Goal: Task Accomplishment & Management: Complete application form

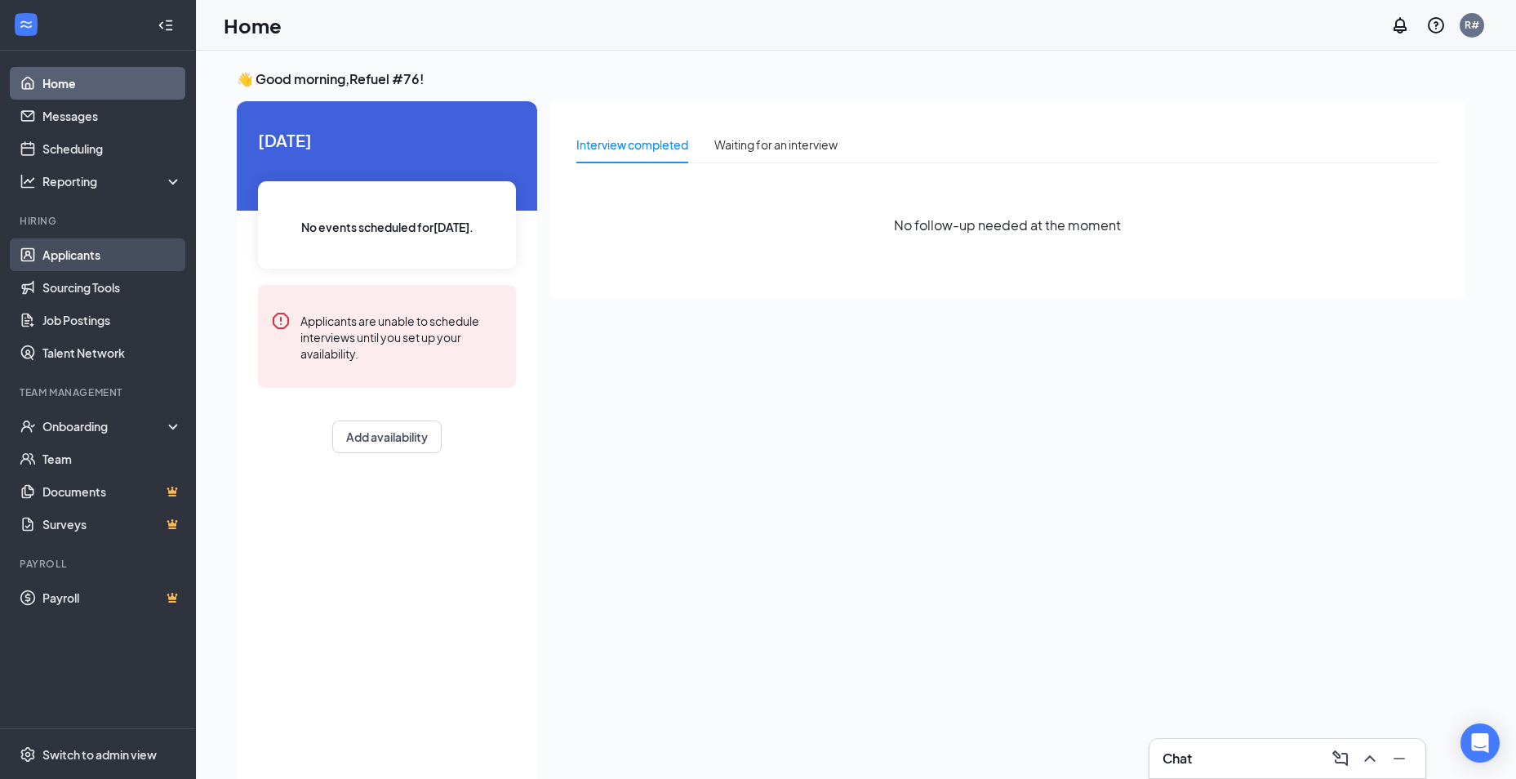
click at [79, 254] on link "Applicants" at bounding box center [112, 254] width 140 height 33
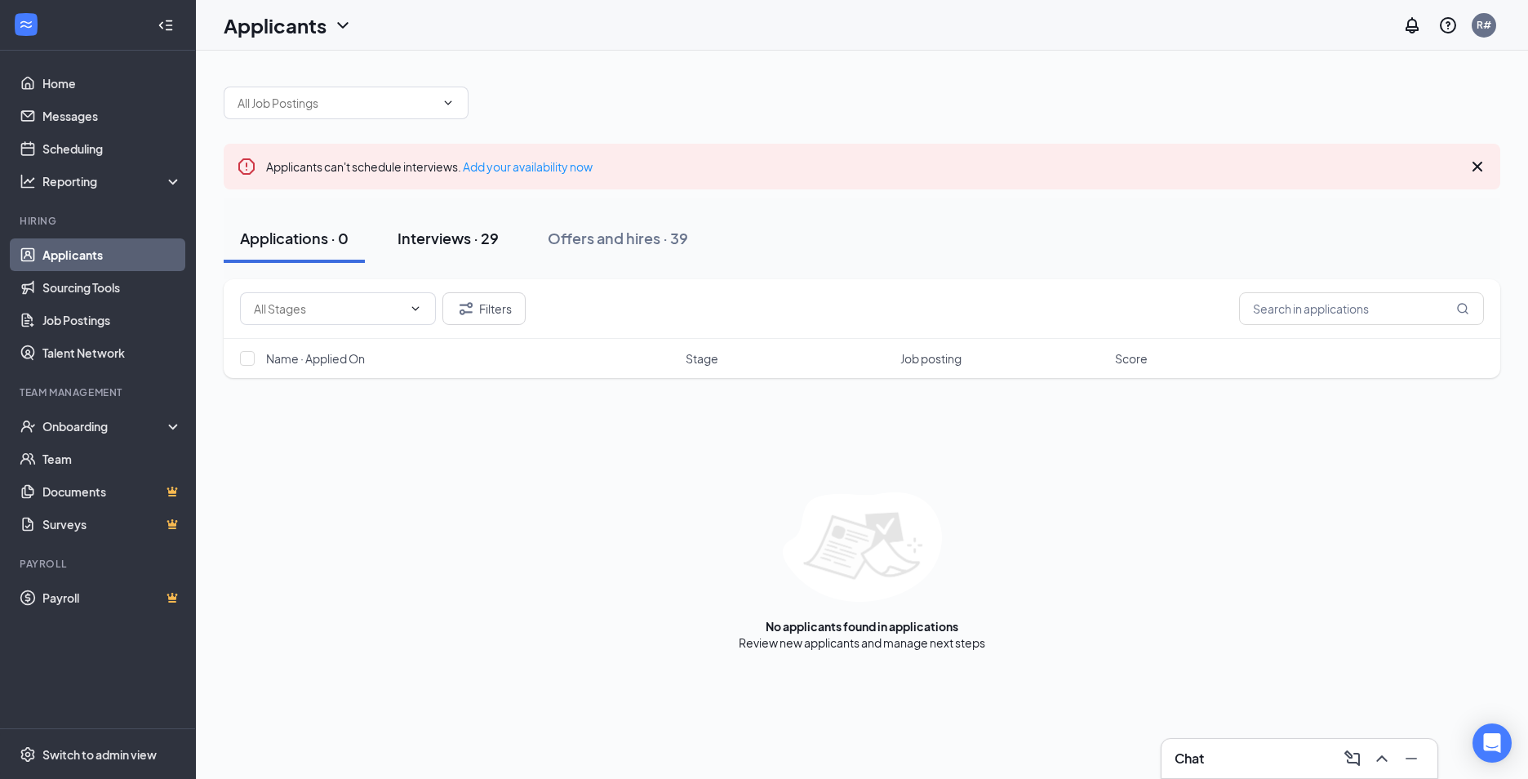
click at [473, 238] on div "Interviews · 29" at bounding box center [448, 238] width 101 height 20
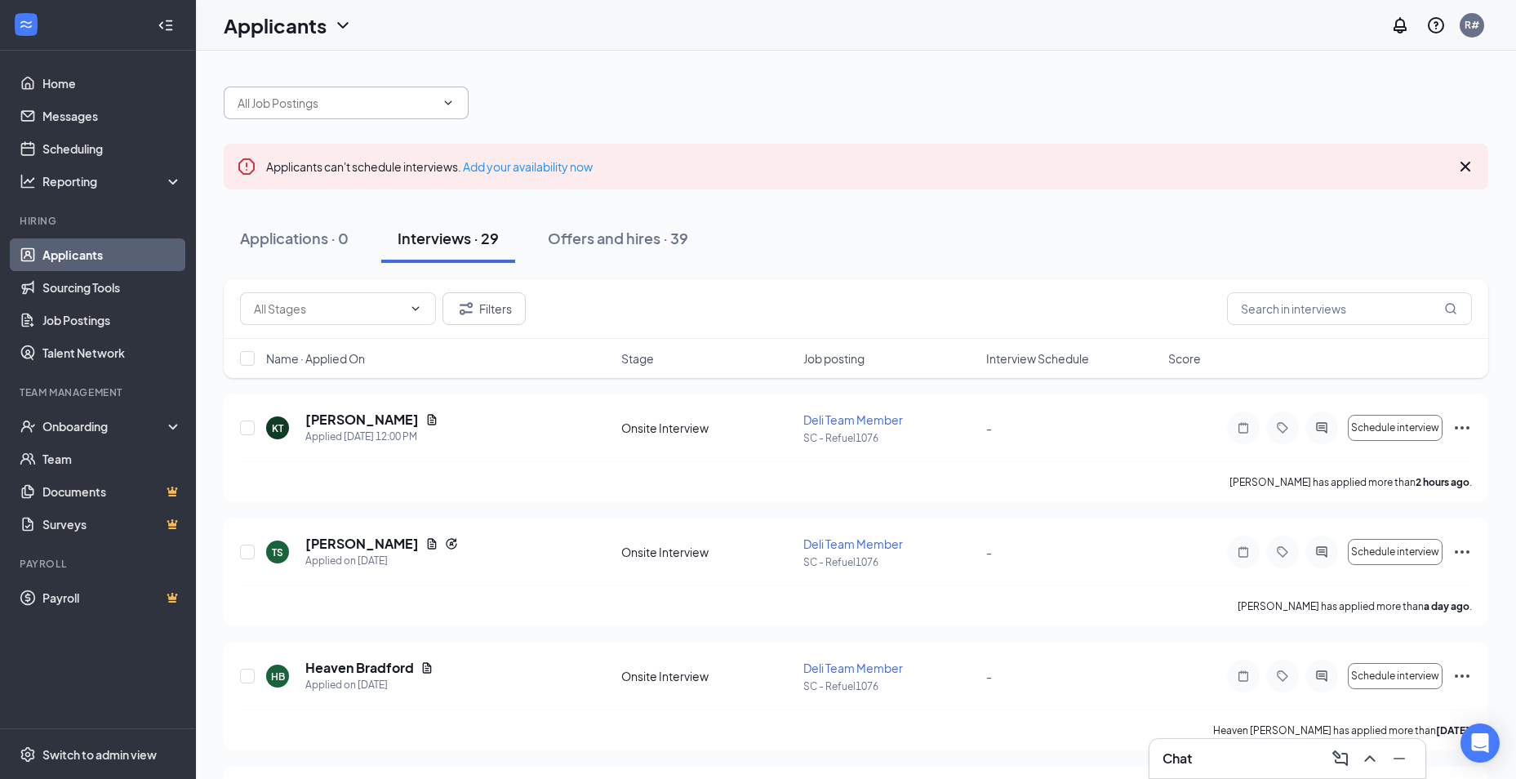
click at [429, 96] on input "text" at bounding box center [337, 103] width 198 height 18
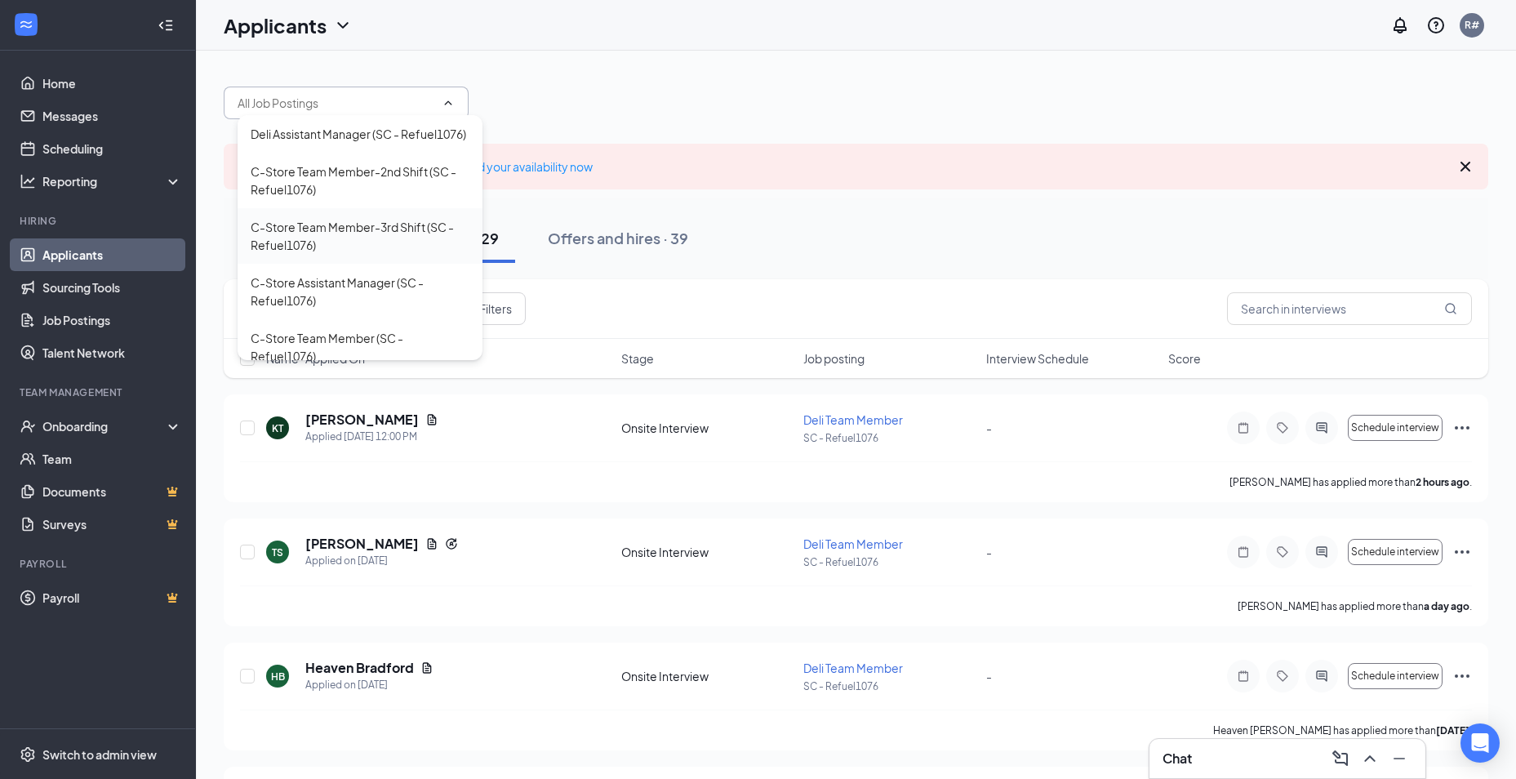
scroll to position [70, 0]
click at [382, 345] on div "Deli Team Member (SC - Refuel1076)" at bounding box center [348, 341] width 195 height 18
type input "Deli Team Member (SC - Refuel1076)"
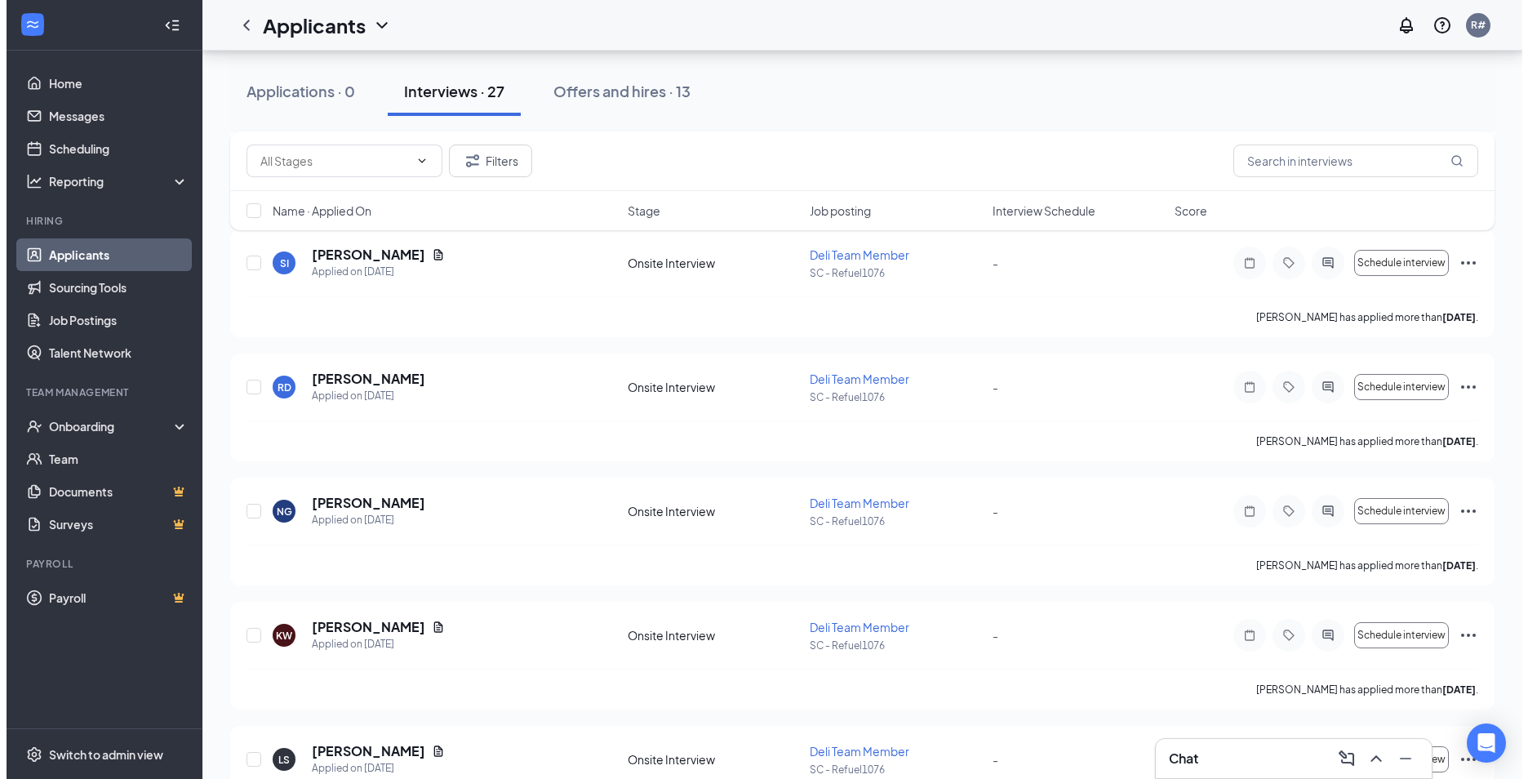
scroll to position [1143, 0]
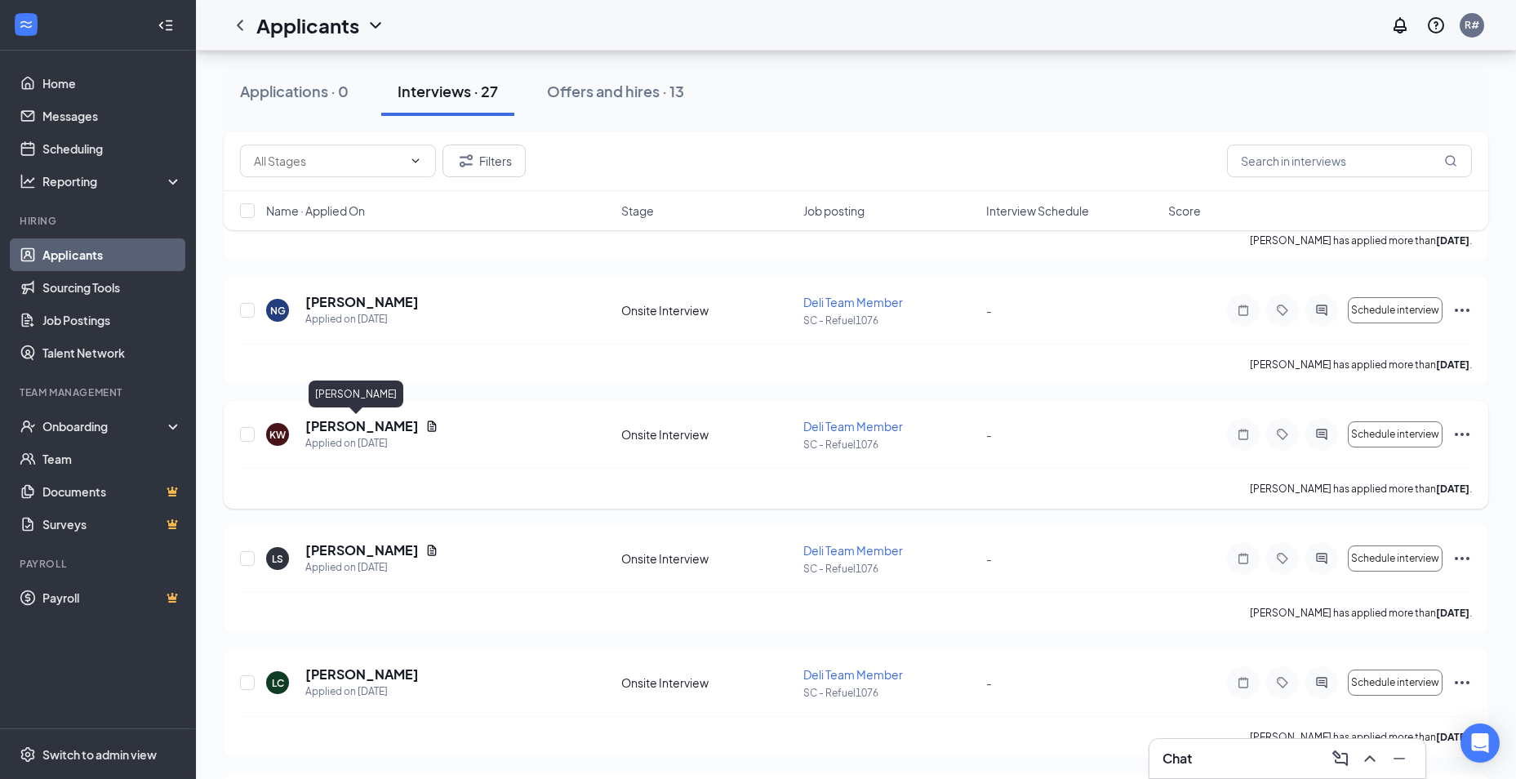
click at [345, 427] on h5 "[PERSON_NAME]" at bounding box center [361, 426] width 113 height 18
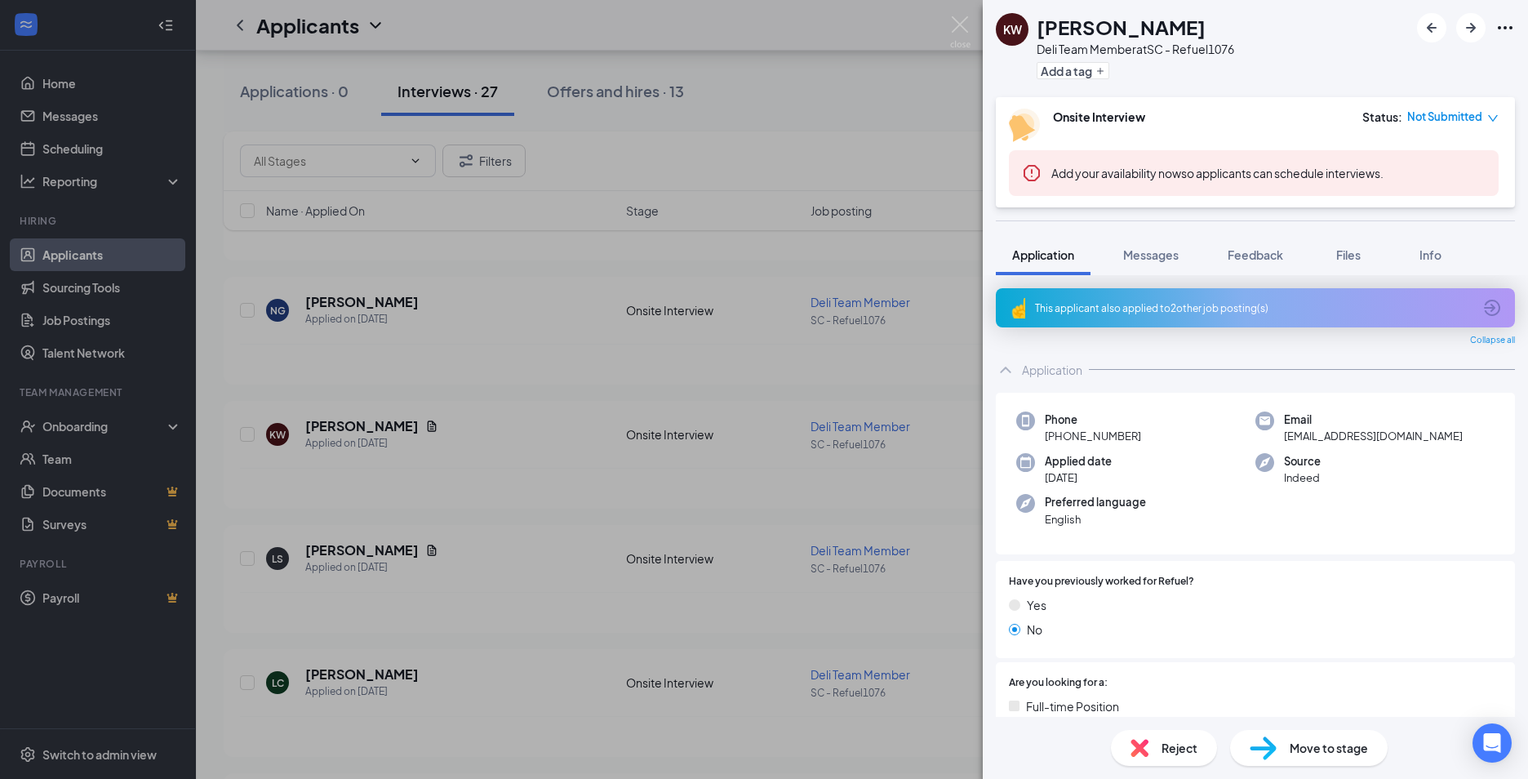
click at [1325, 746] on span "Move to stage" at bounding box center [1329, 748] width 78 height 18
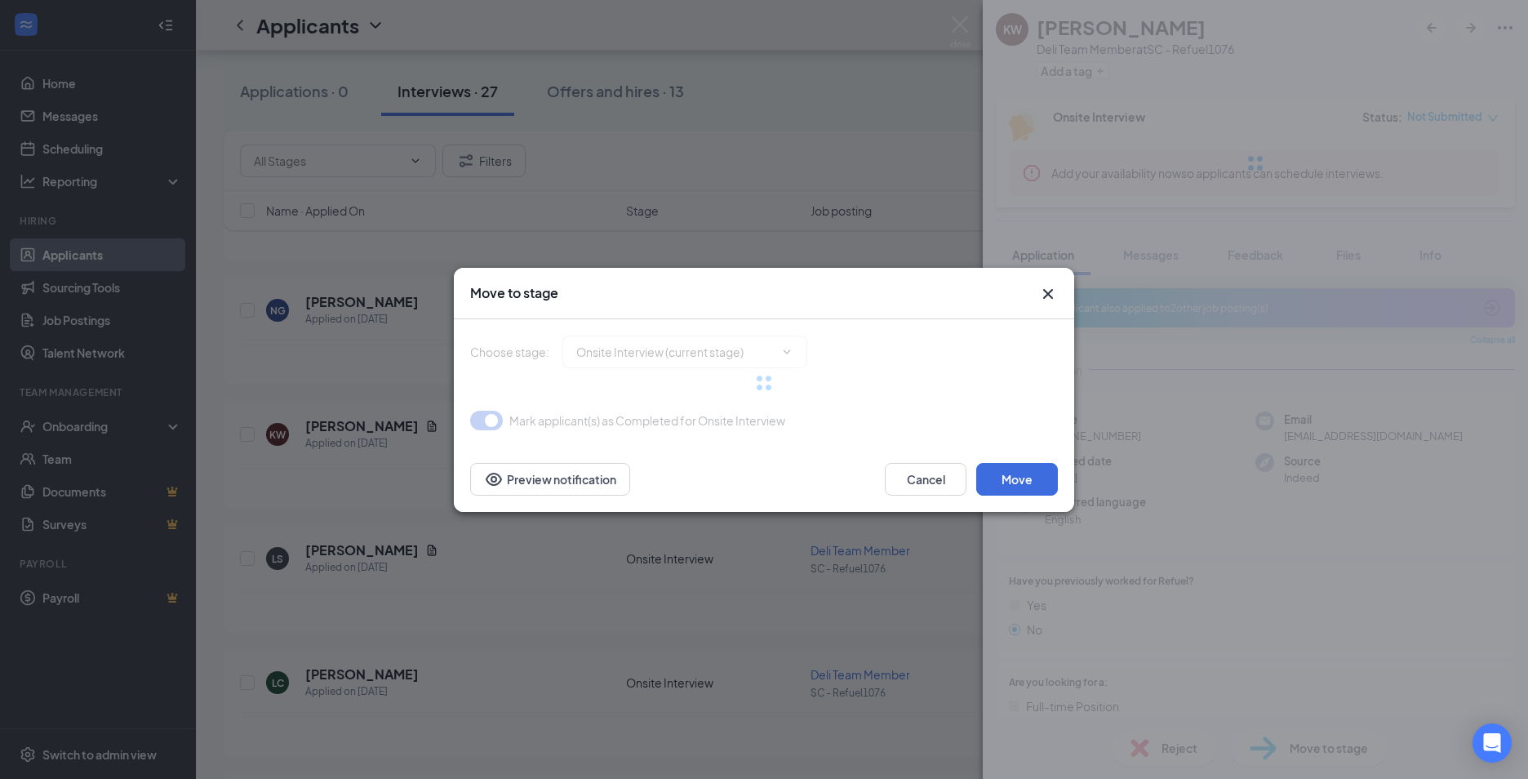
type input "On Hold (next stage)"
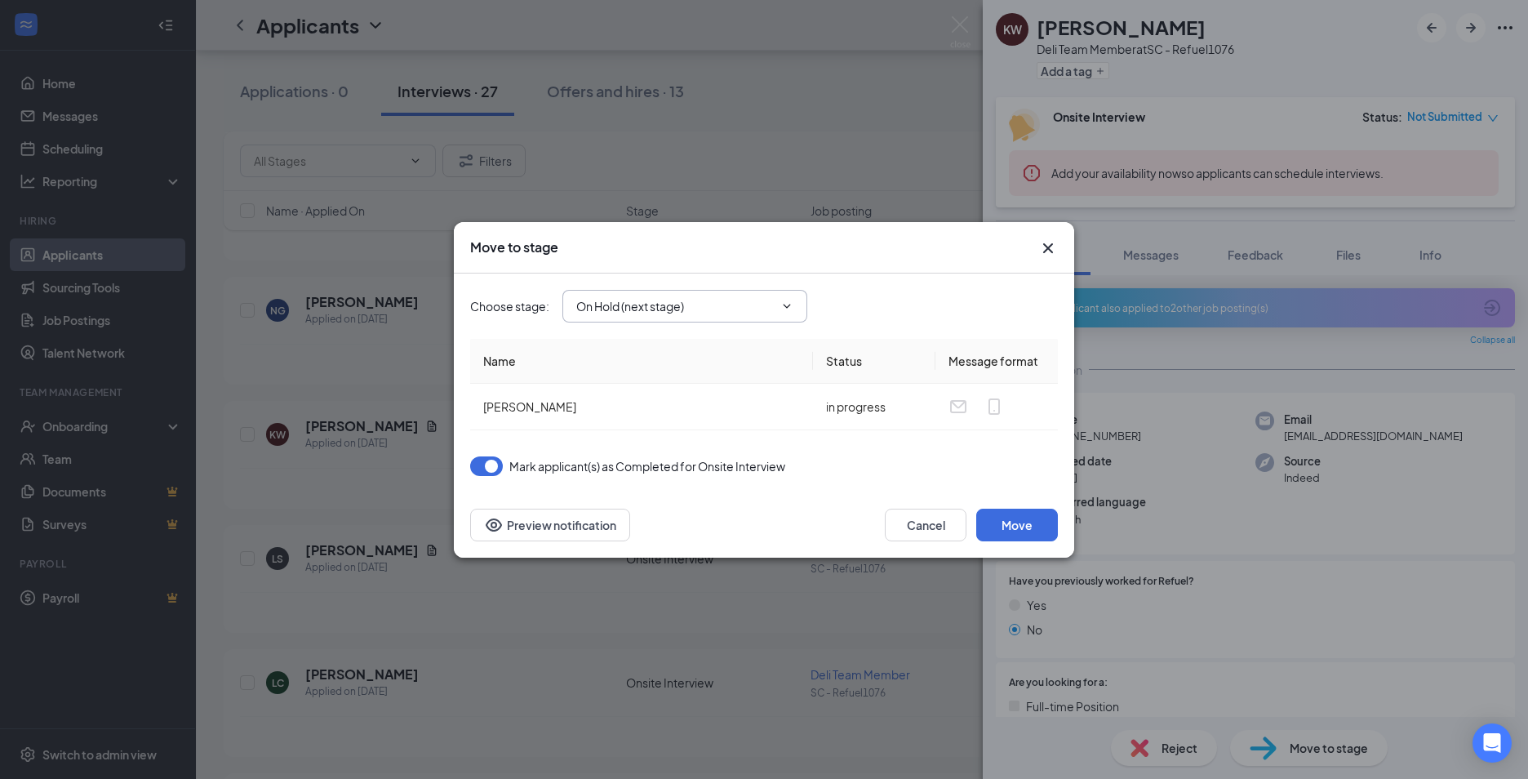
click at [781, 298] on span "On Hold (next stage)" at bounding box center [684, 306] width 245 height 33
click at [788, 305] on icon "ChevronDown" at bounding box center [786, 306] width 13 height 13
click at [486, 463] on button "button" at bounding box center [486, 466] width 33 height 20
click at [793, 309] on icon "ChevronDown" at bounding box center [786, 306] width 13 height 13
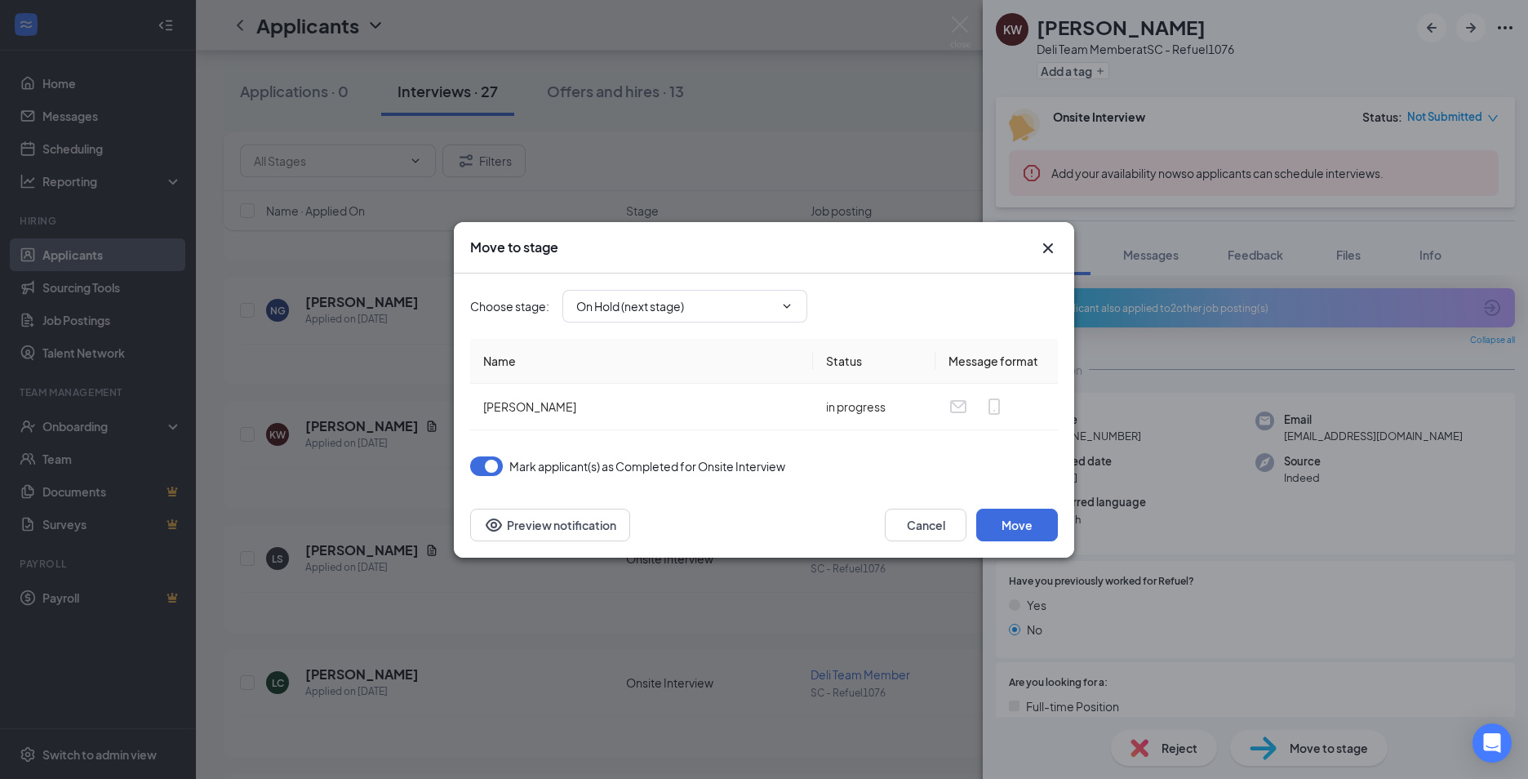
click at [1054, 247] on icon "Cross" at bounding box center [1048, 248] width 20 height 20
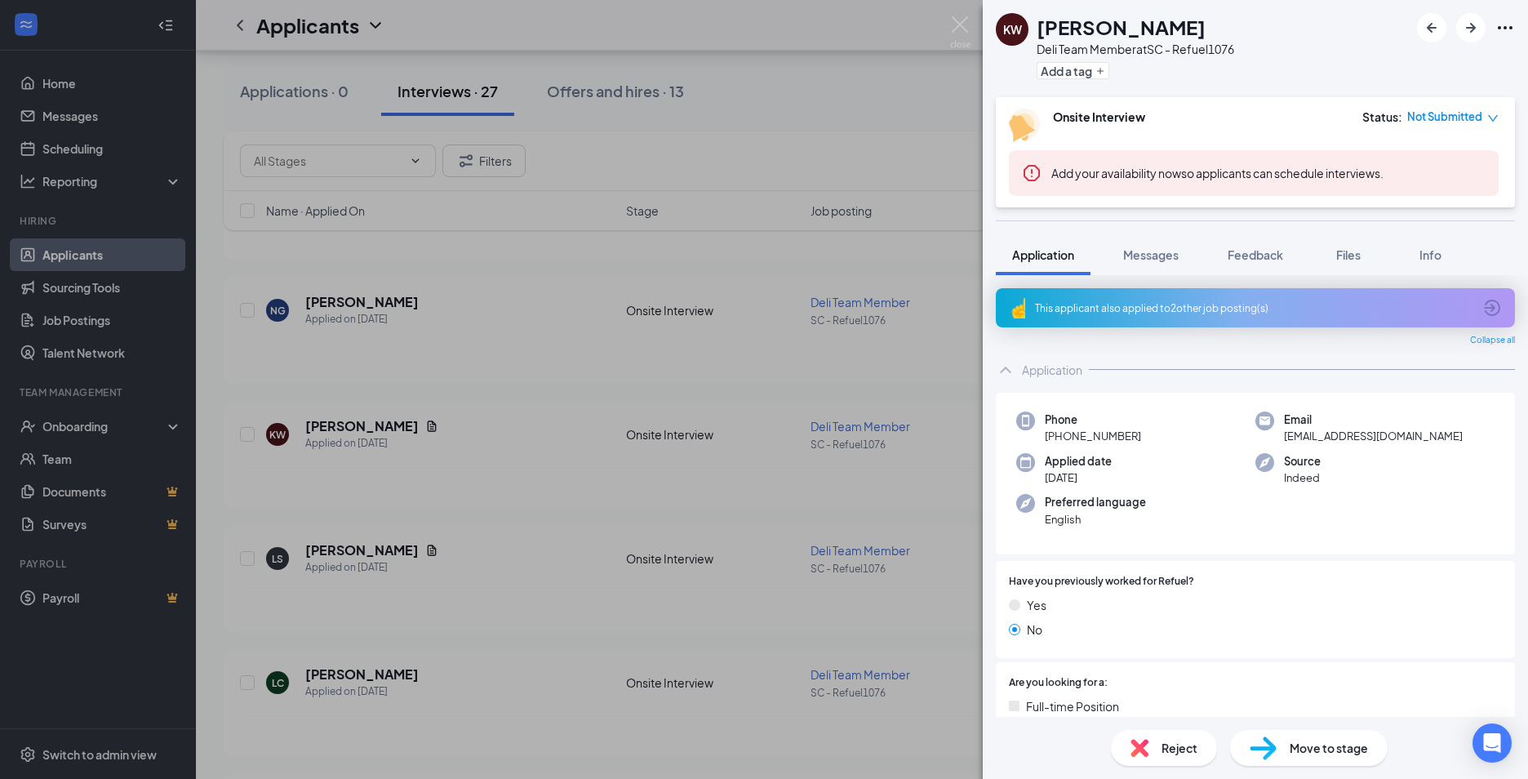
click at [1480, 115] on span "Not Submitted" at bounding box center [1444, 117] width 75 height 16
click at [1335, 119] on div "Onsite Interview Status : Not Submitted" at bounding box center [1254, 125] width 490 height 33
click at [1484, 307] on icon "ArrowCircle" at bounding box center [1492, 308] width 16 height 16
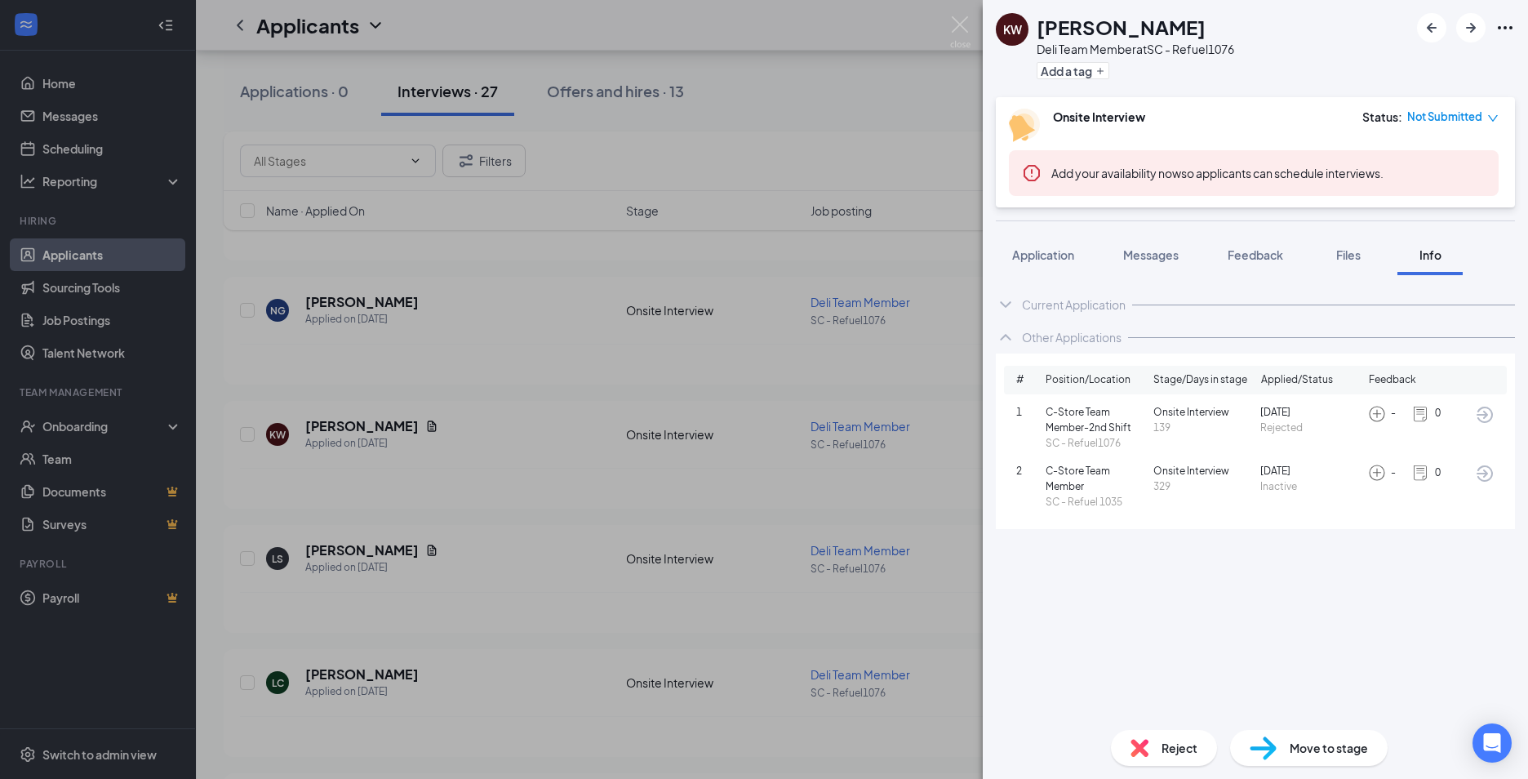
click at [825, 94] on div "KW [PERSON_NAME] Deli Team Member at SC - Refuel1076 Add a tag Onsite Interview…" at bounding box center [764, 389] width 1528 height 779
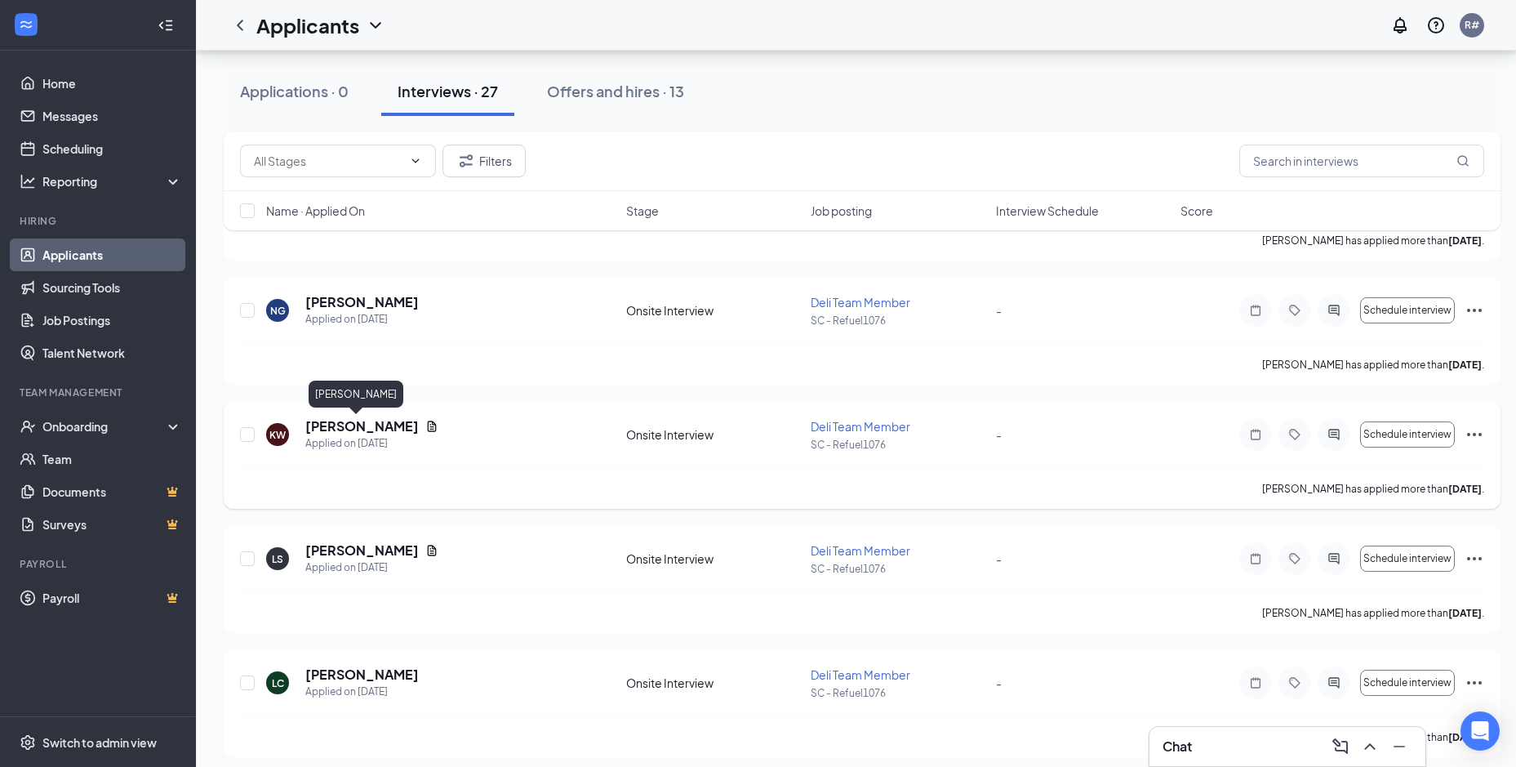
click at [329, 429] on h5 "[PERSON_NAME]" at bounding box center [361, 426] width 113 height 18
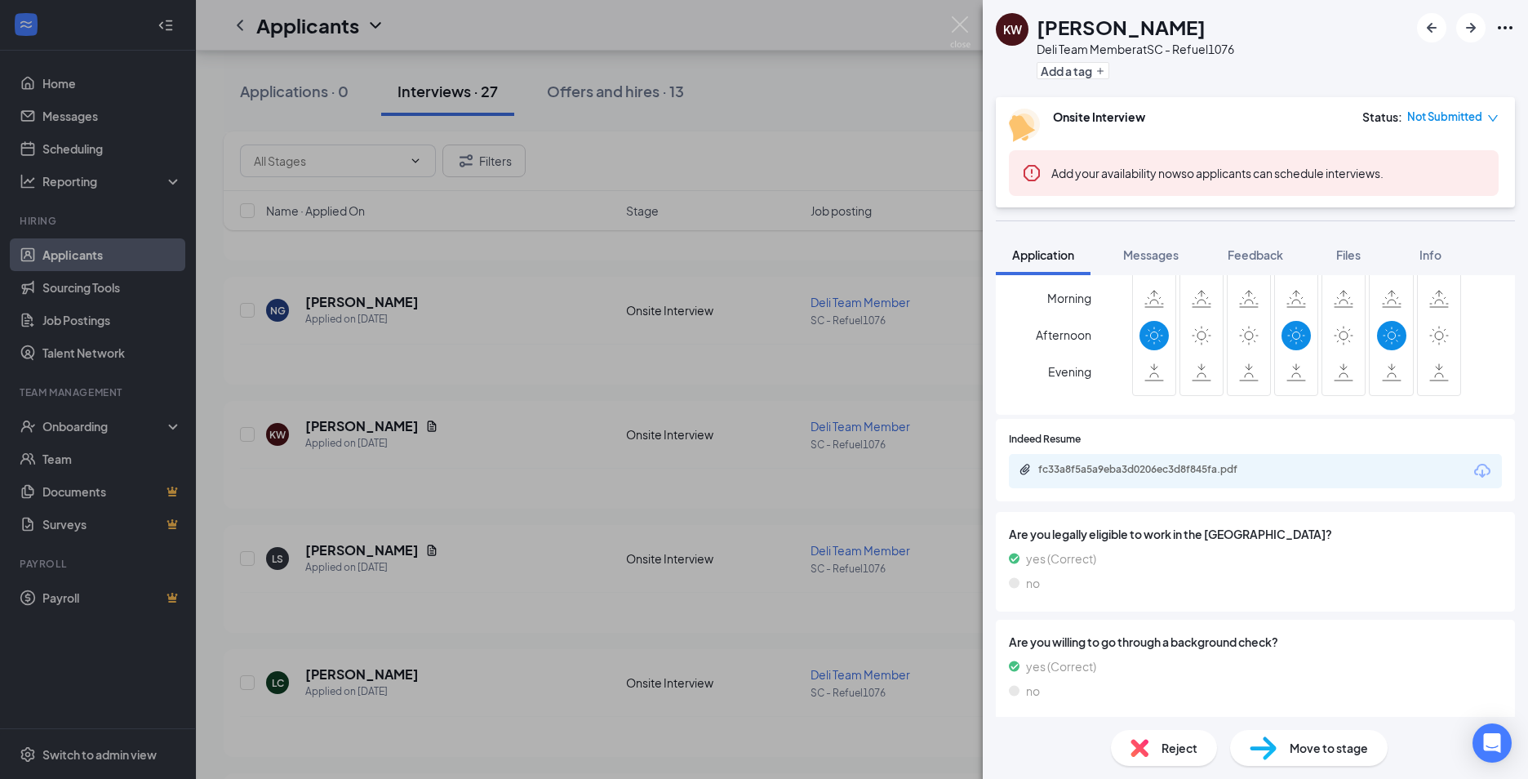
scroll to position [564, 0]
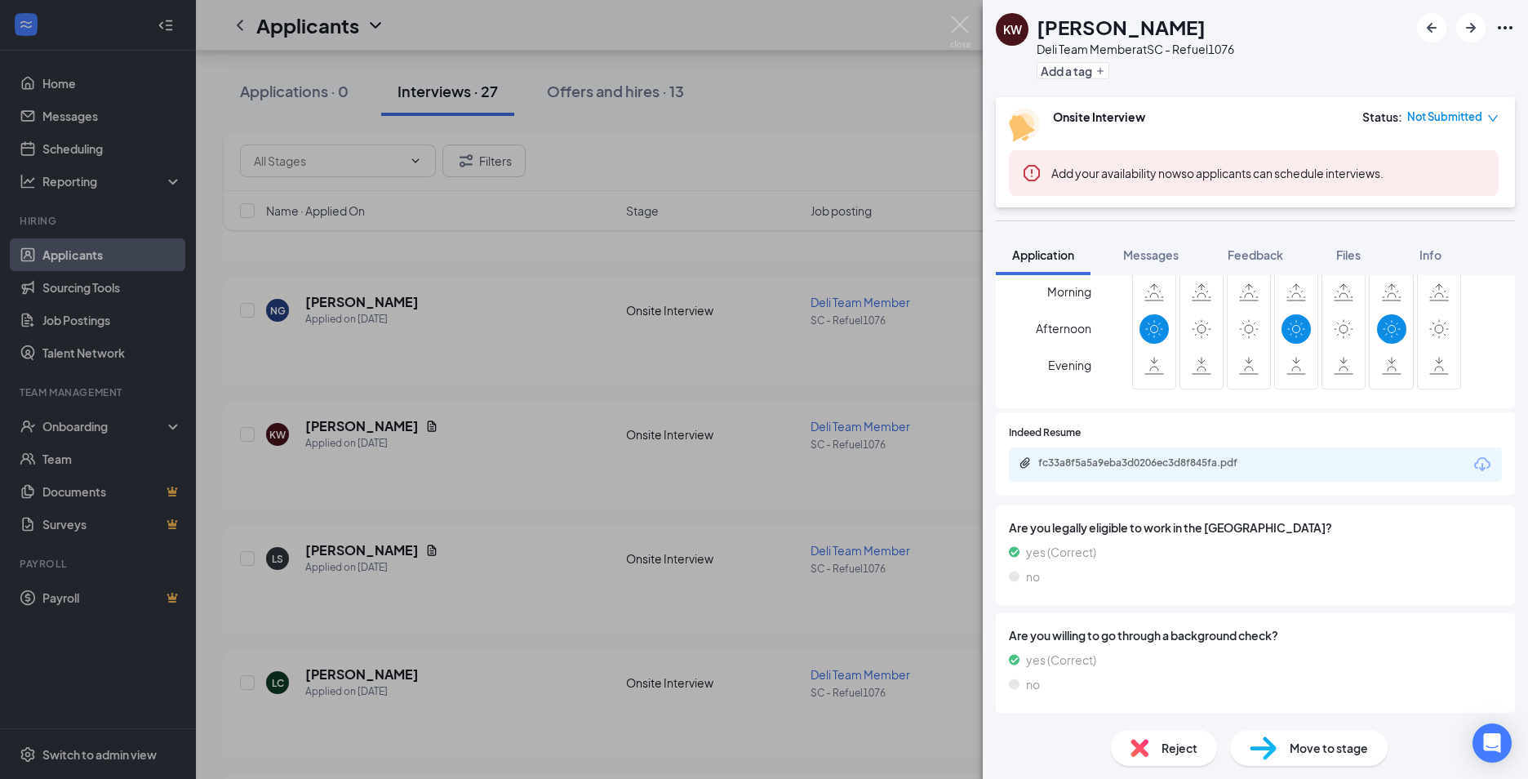
click at [940, 134] on div "KW [PERSON_NAME] Deli Team Member at SC - Refuel1076 Add a tag Onsite Interview…" at bounding box center [764, 389] width 1528 height 779
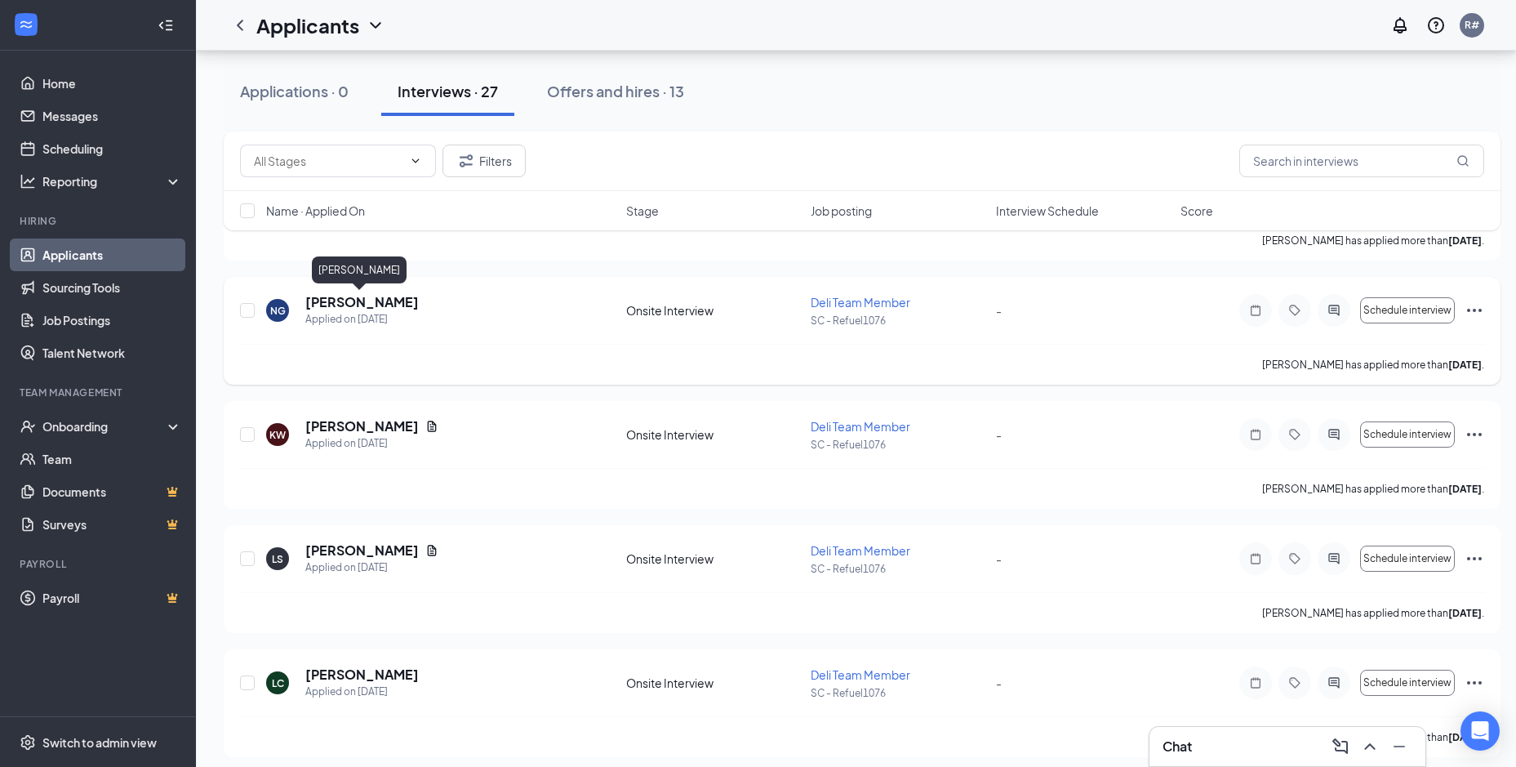
click at [378, 296] on h5 "[PERSON_NAME]" at bounding box center [361, 302] width 113 height 18
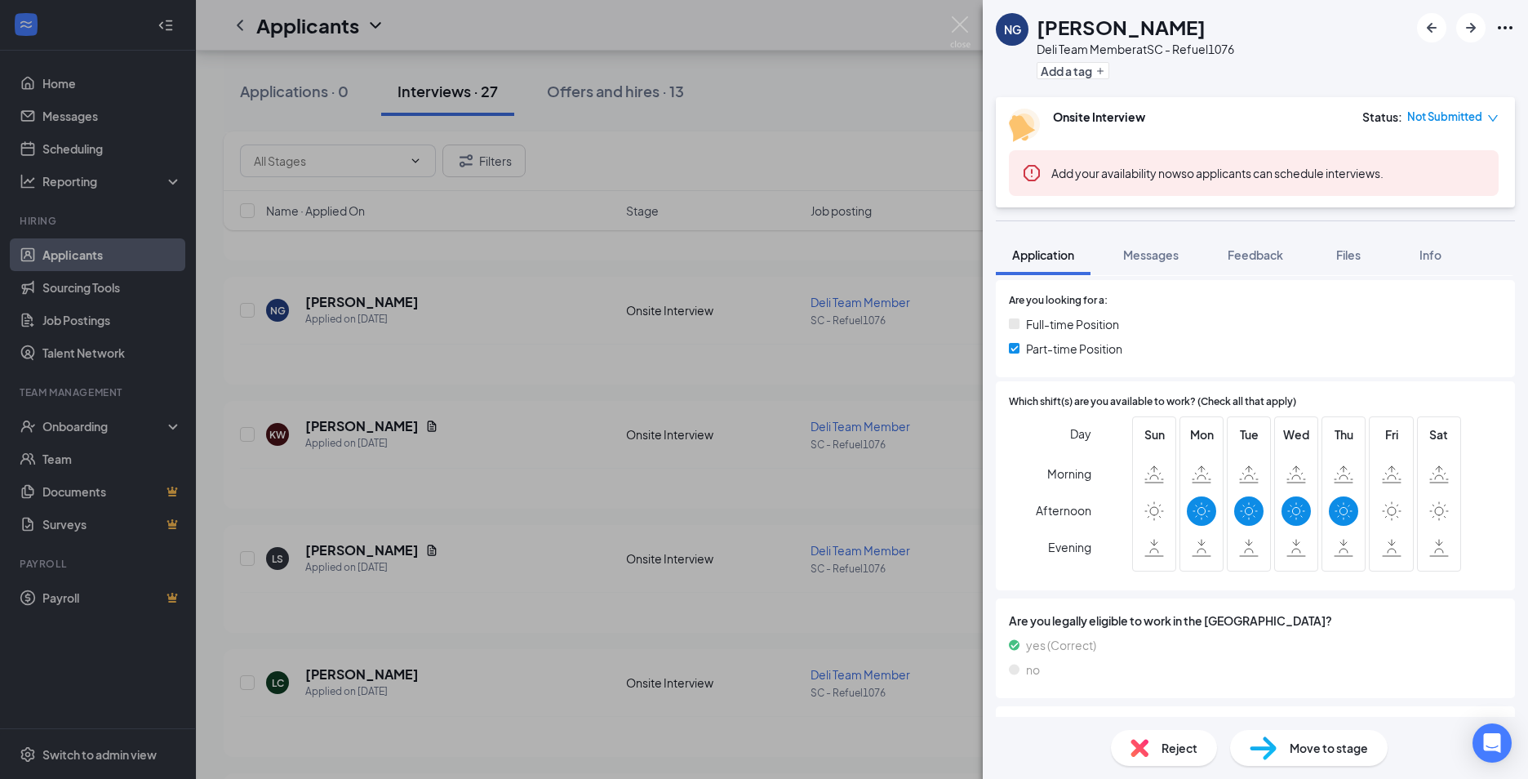
scroll to position [408, 0]
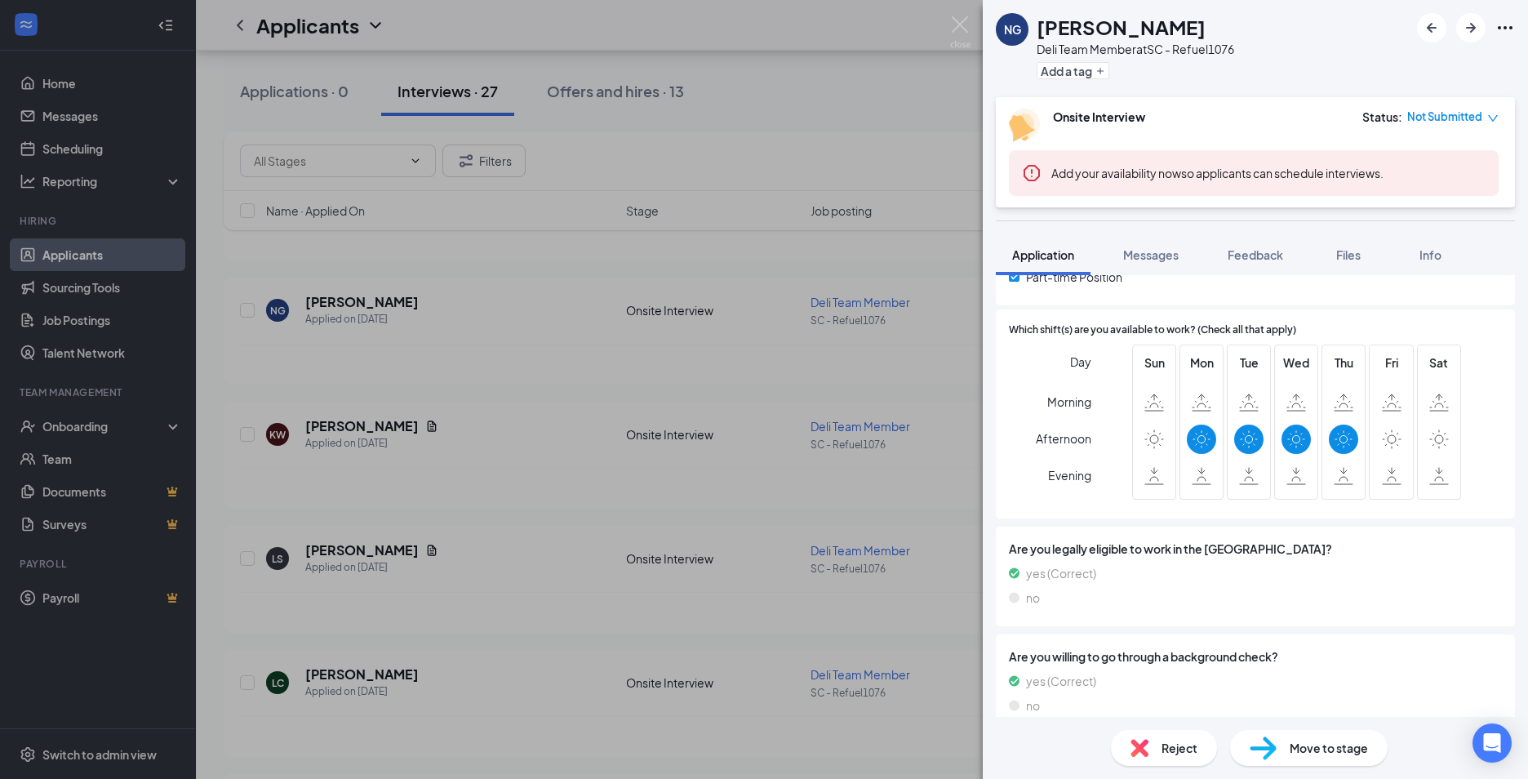
click at [553, 453] on div "NG [PERSON_NAME] Deli Team Member at SC - Refuel1076 Add a tag Onsite Interview…" at bounding box center [764, 389] width 1528 height 779
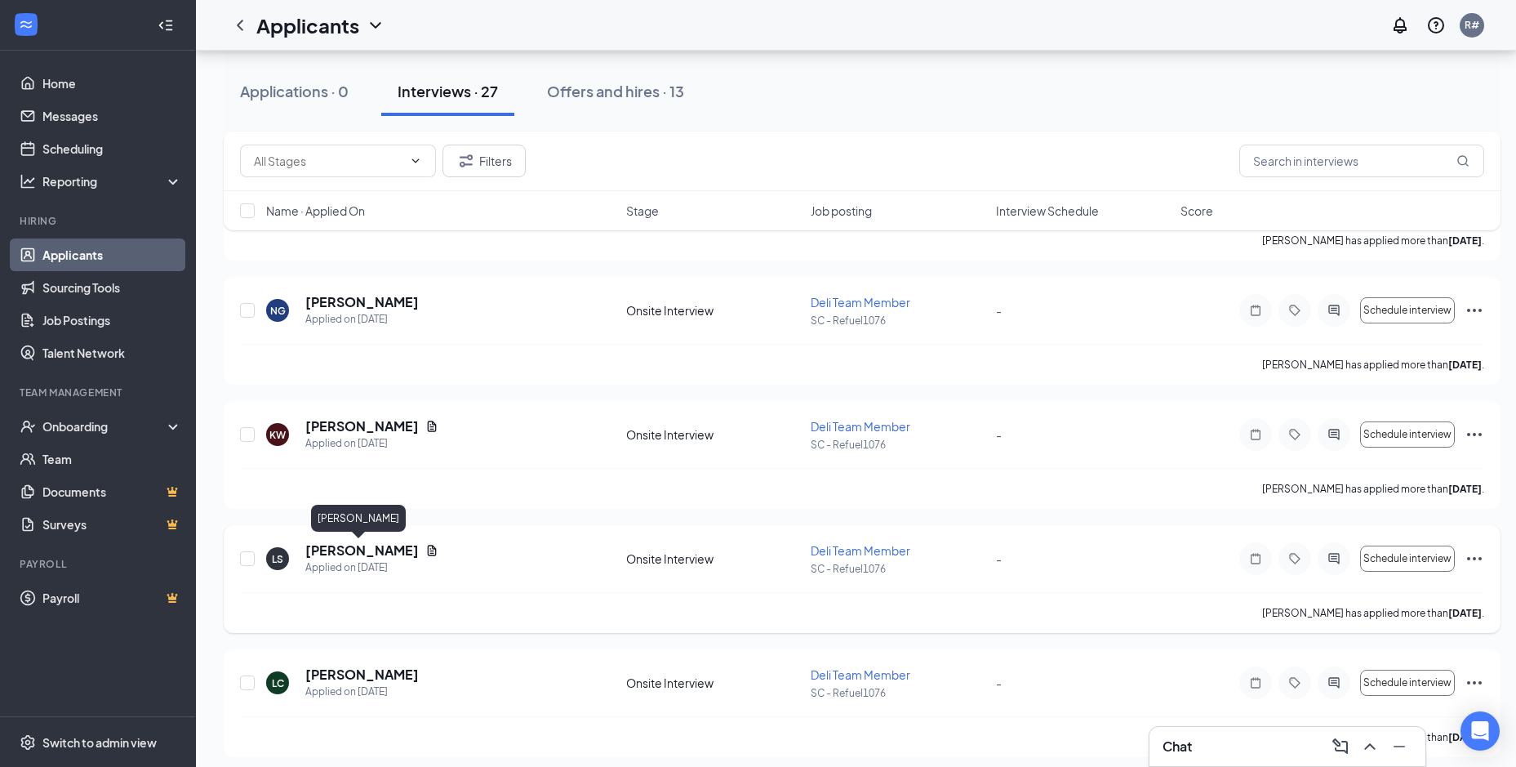
click at [364, 544] on h5 "[PERSON_NAME]" at bounding box center [361, 550] width 113 height 18
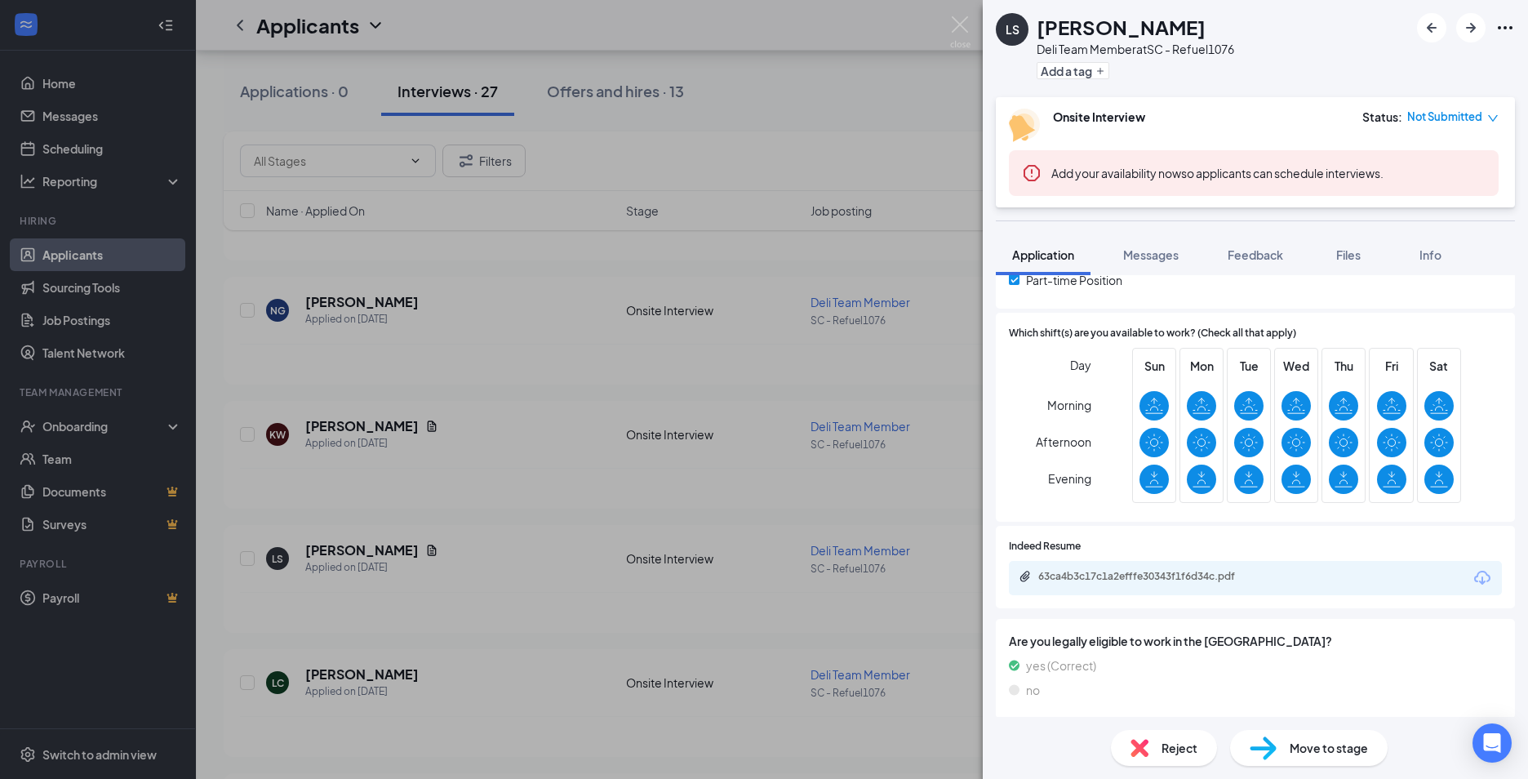
scroll to position [490, 0]
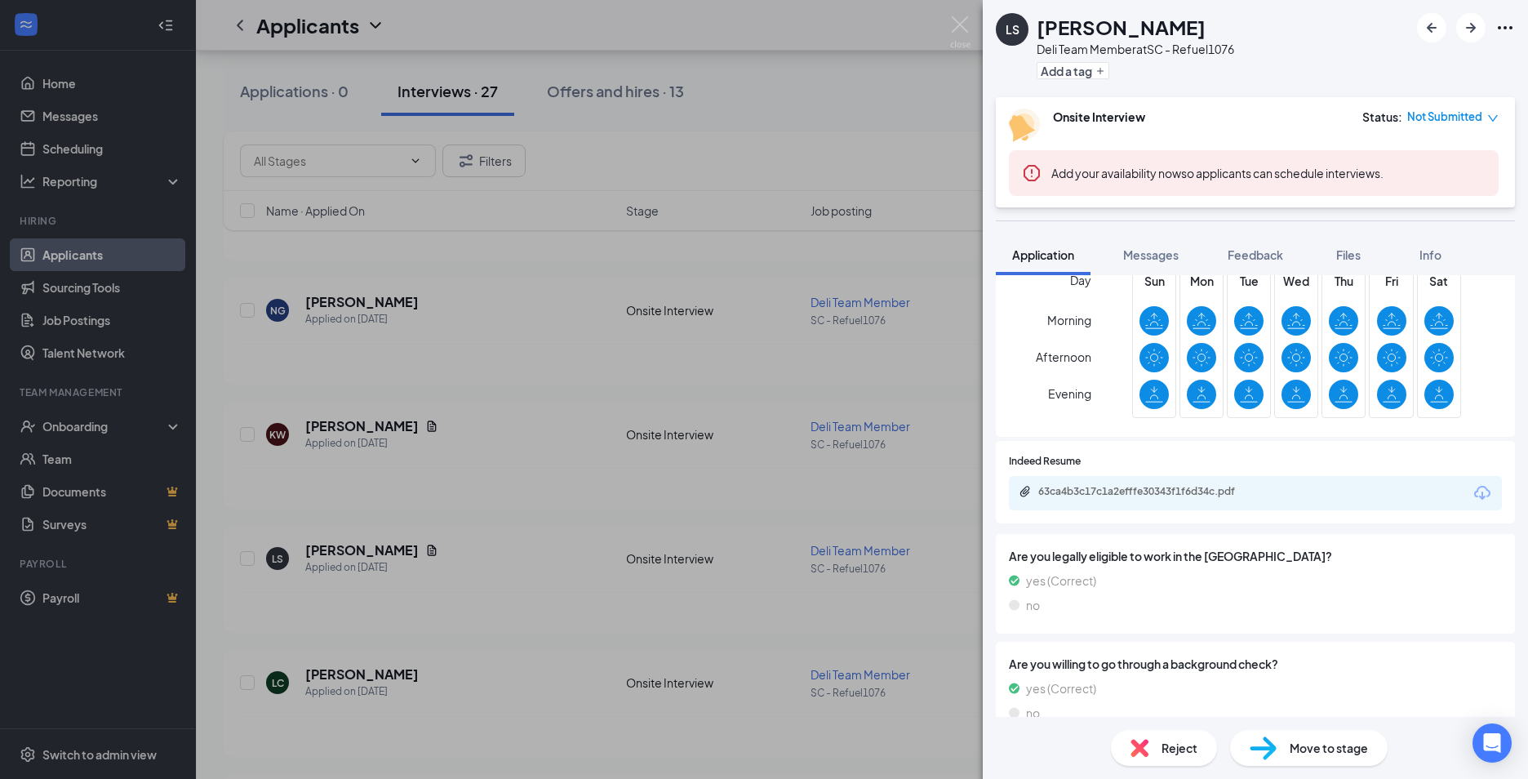
click at [339, 676] on div "LS [PERSON_NAME] Deli Team Member at SC - Refuel1076 Add a tag Onsite Interview…" at bounding box center [764, 389] width 1528 height 779
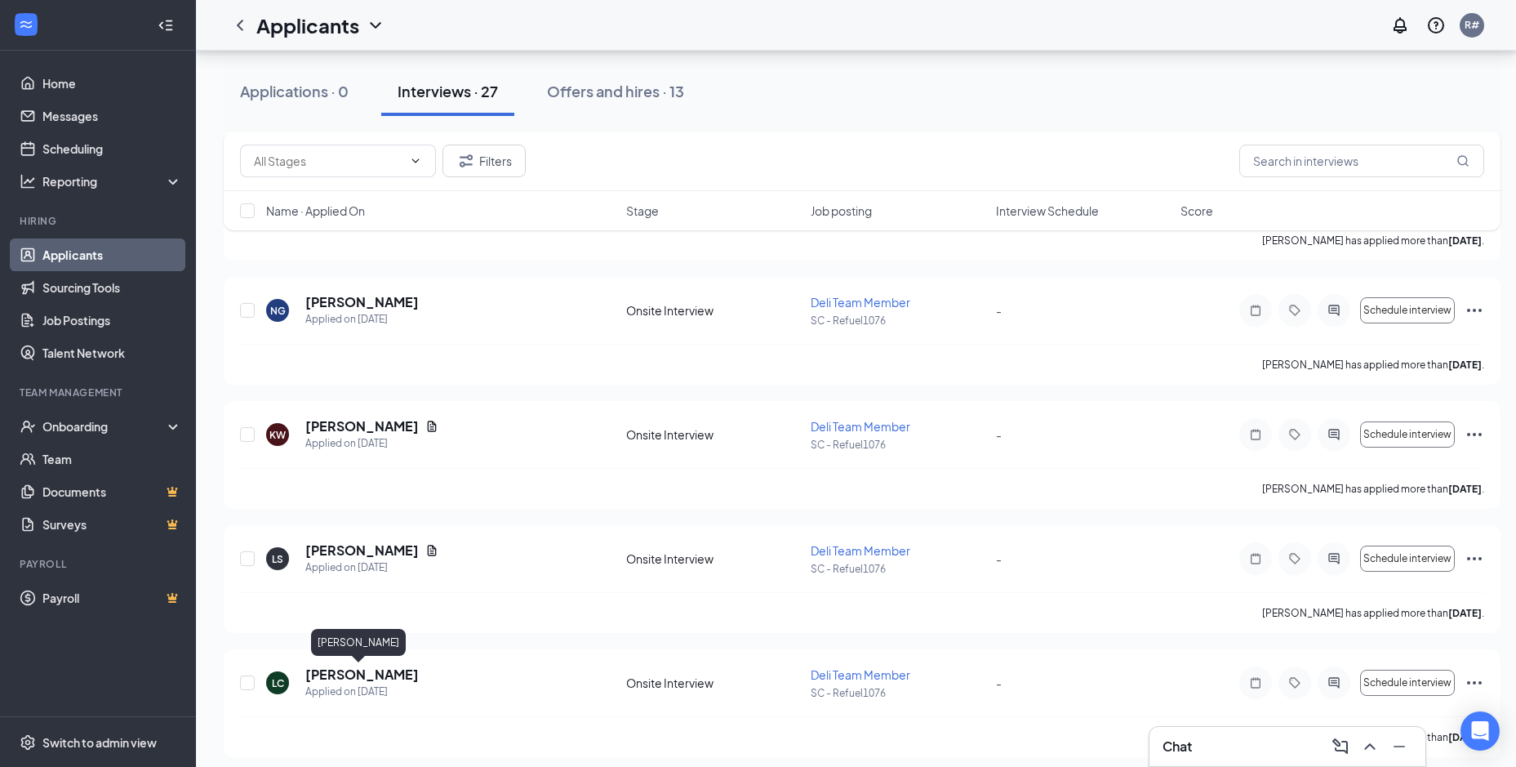
click at [339, 676] on h5 "[PERSON_NAME]" at bounding box center [361, 674] width 113 height 18
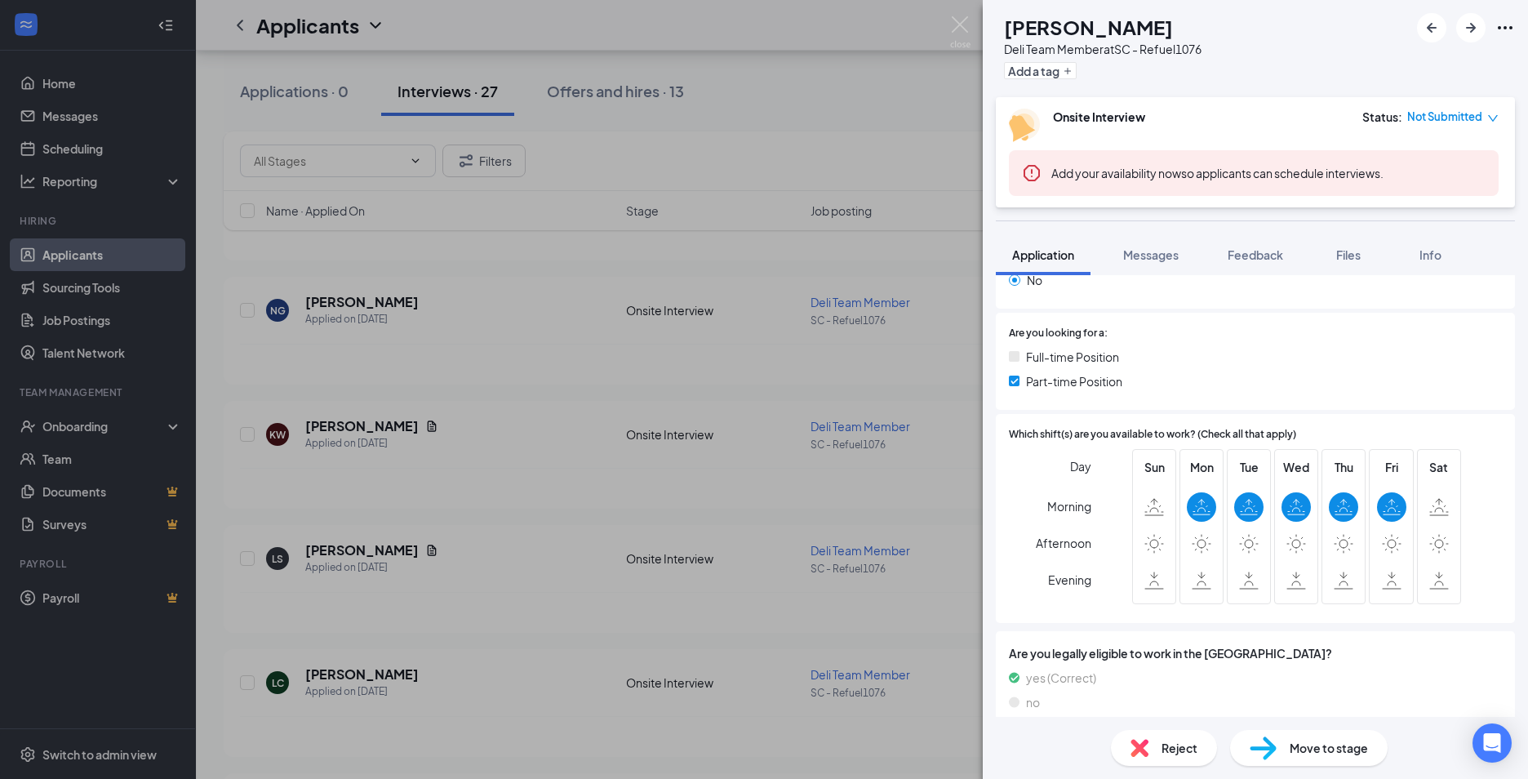
scroll to position [408, 0]
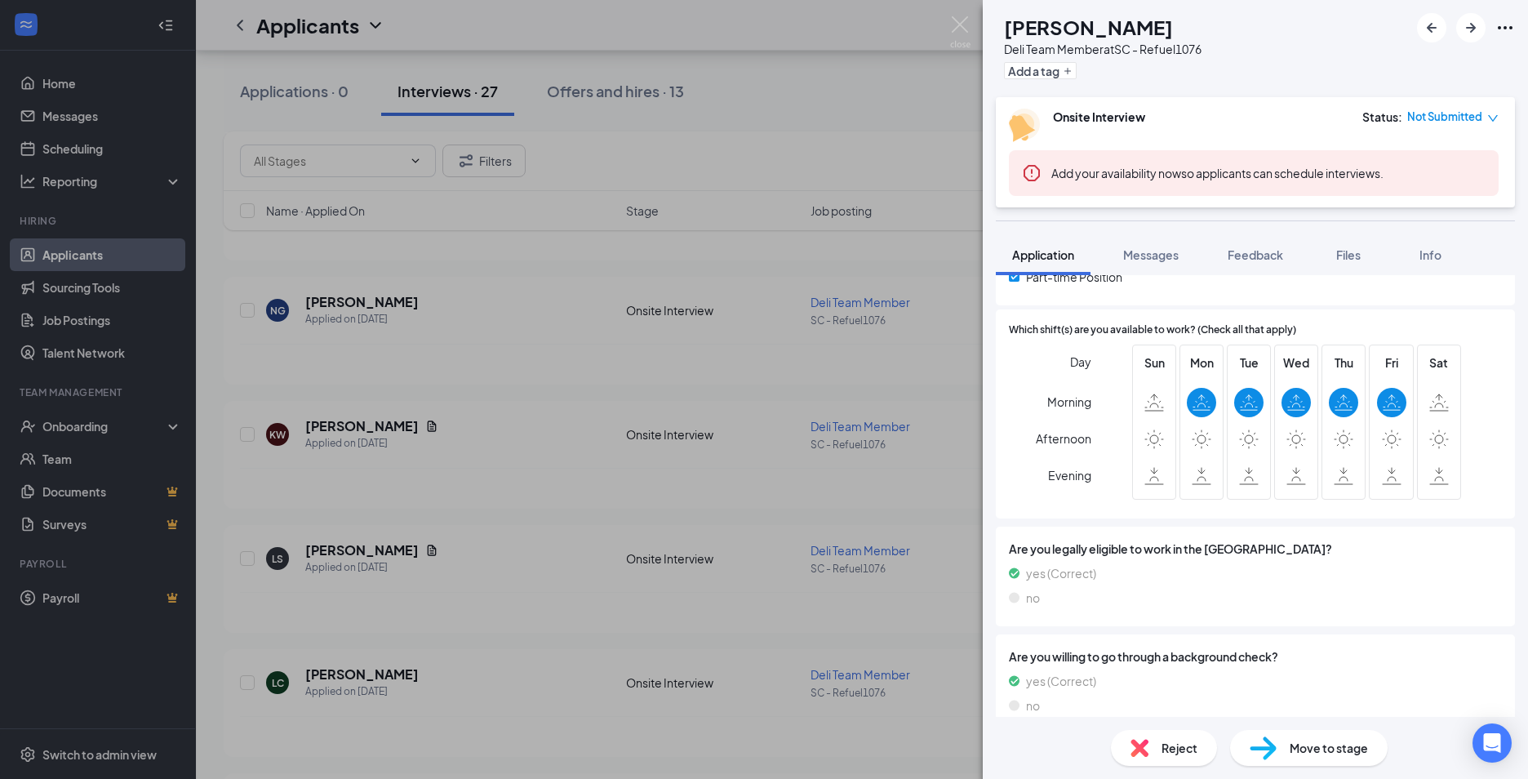
click at [551, 518] on div "LC [PERSON_NAME] Deli Team Member at SC - Refuel1076 Add a tag Onsite Interview…" at bounding box center [764, 389] width 1528 height 779
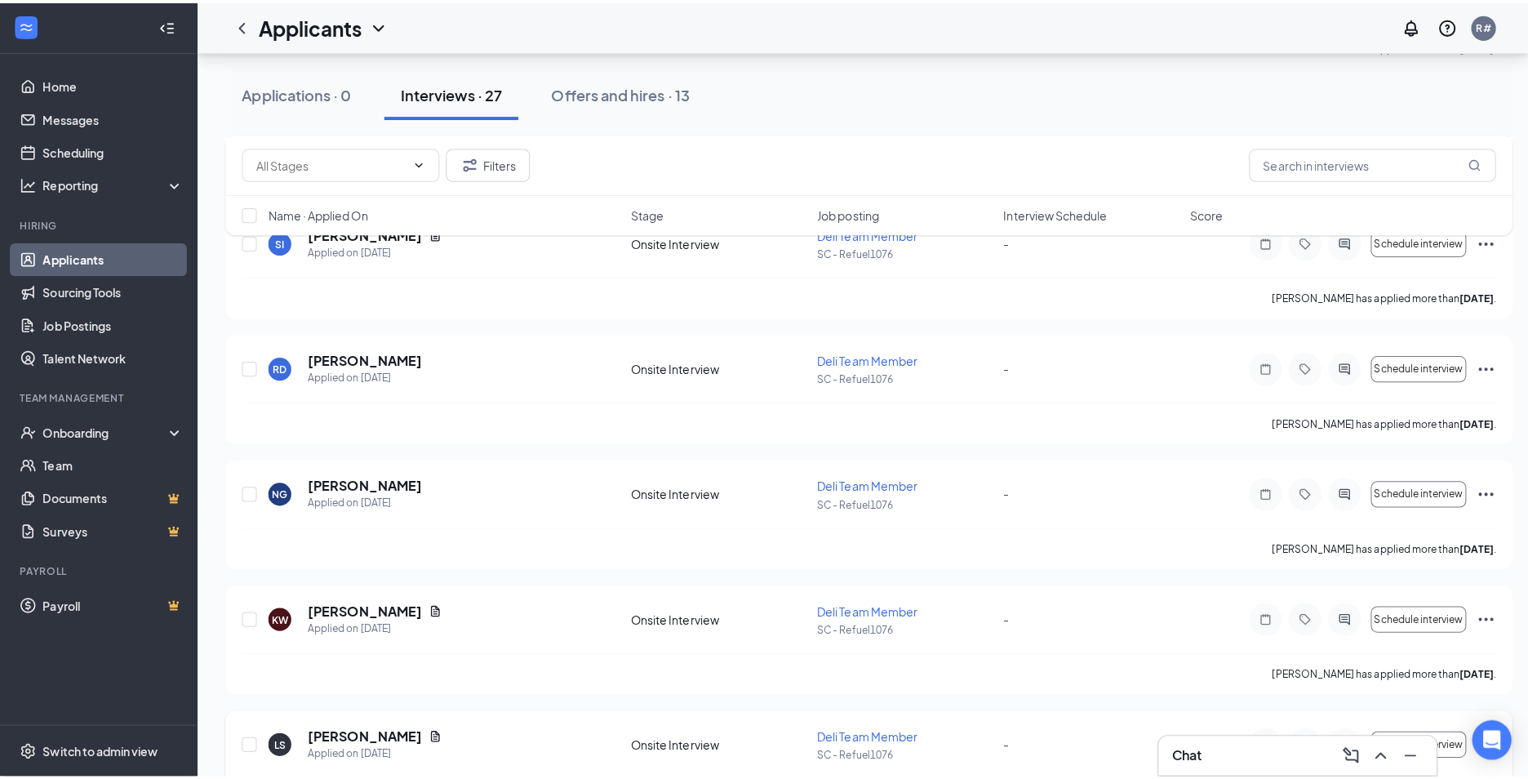
scroll to position [973, 0]
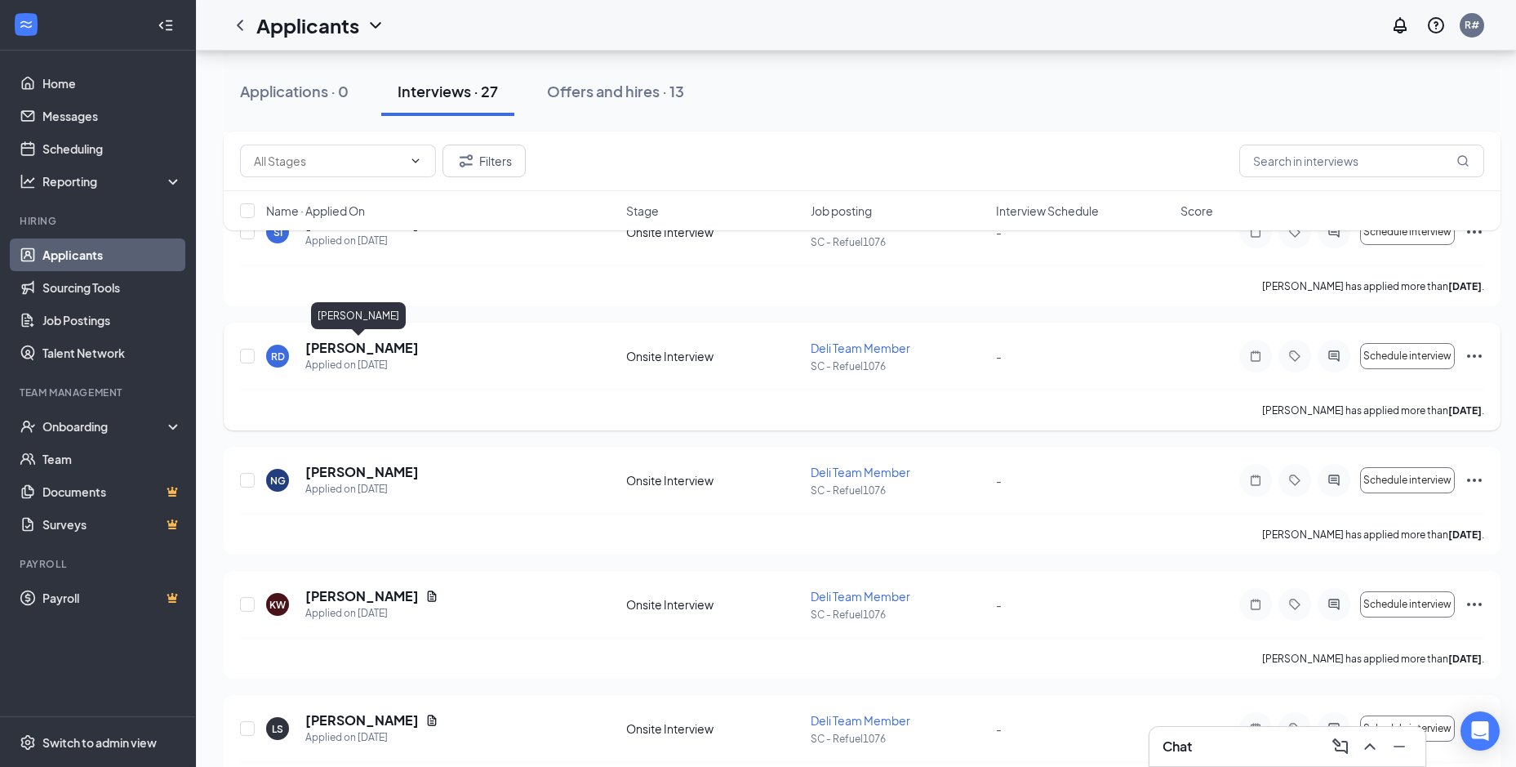
click at [371, 345] on h5 "[PERSON_NAME]" at bounding box center [361, 348] width 113 height 18
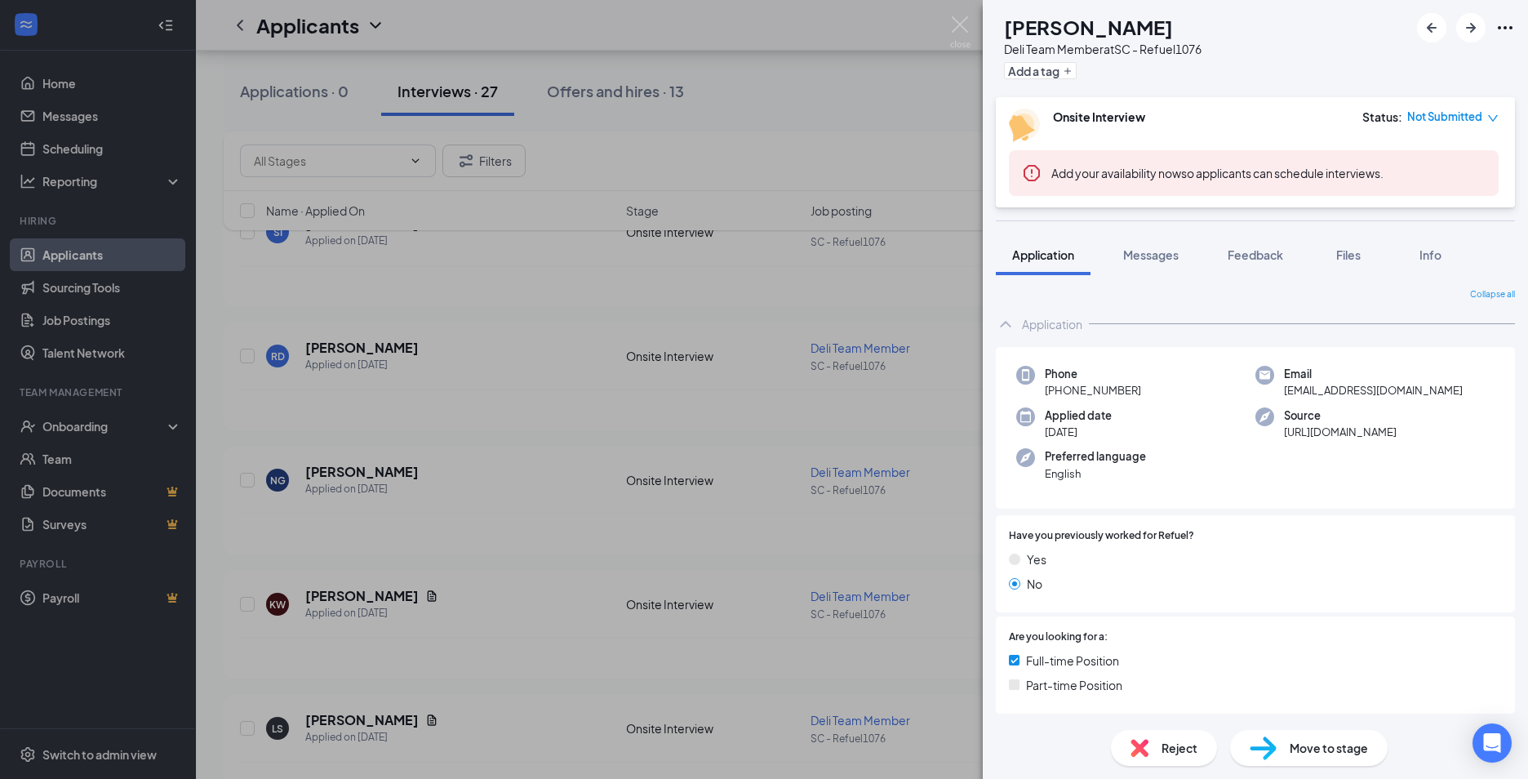
click at [1149, 751] on div "Reject" at bounding box center [1164, 748] width 106 height 36
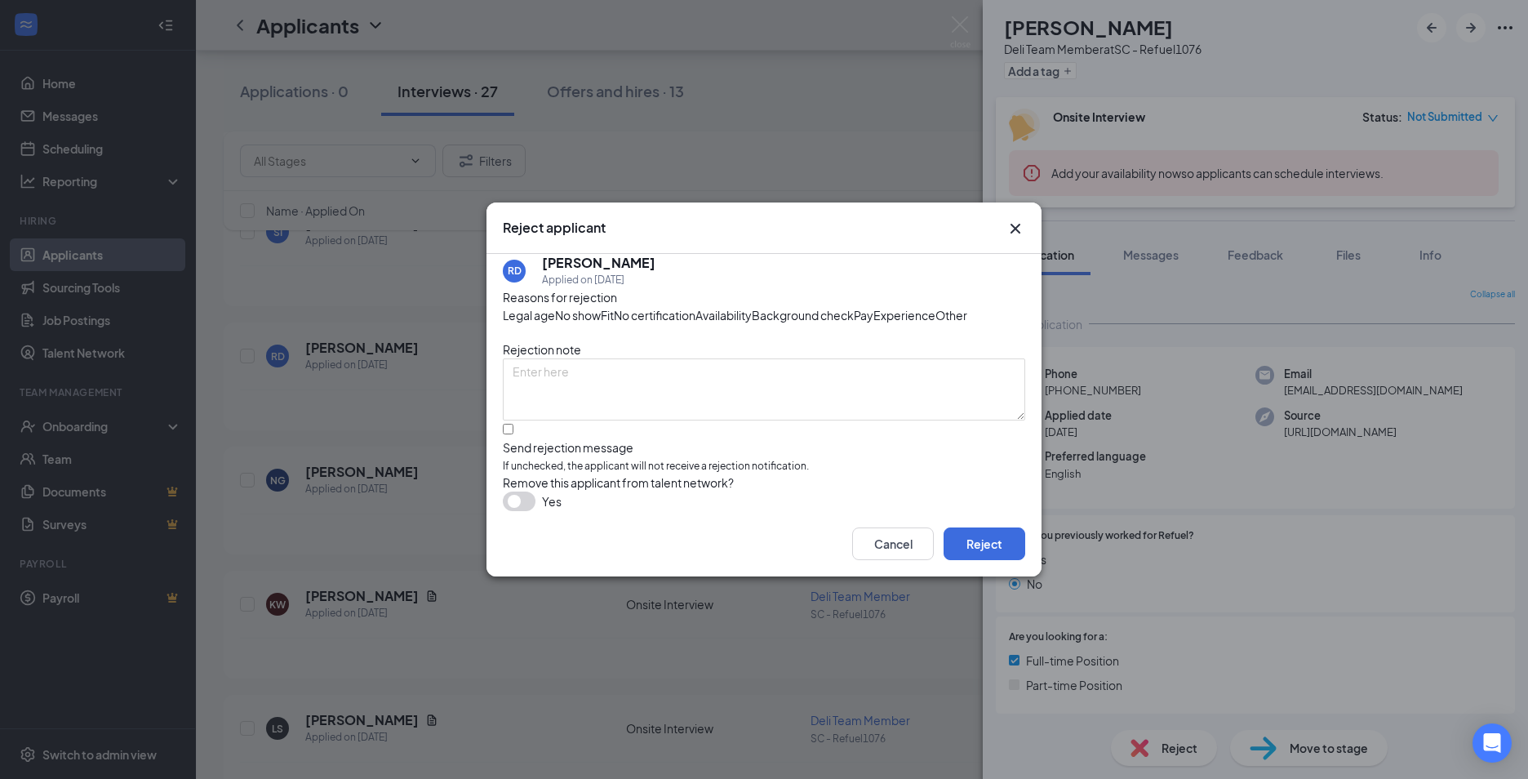
click at [601, 306] on span "No show" at bounding box center [578, 315] width 46 height 18
click at [980, 560] on button "Reject" at bounding box center [985, 543] width 82 height 33
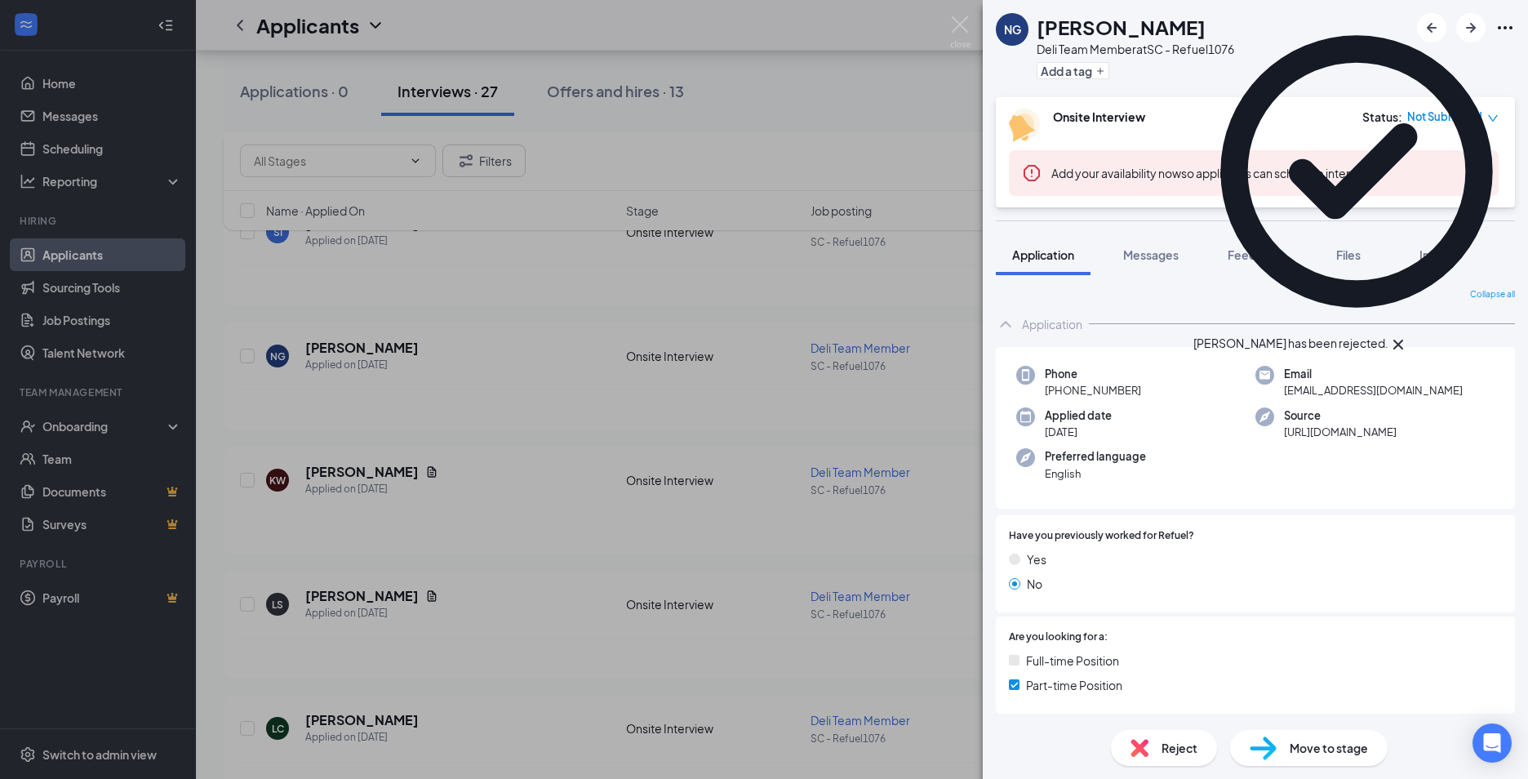
click at [847, 117] on div "NG [PERSON_NAME] Deli Team Member at SC - Refuel1076 Add a tag Onsite Interview…" at bounding box center [764, 389] width 1528 height 779
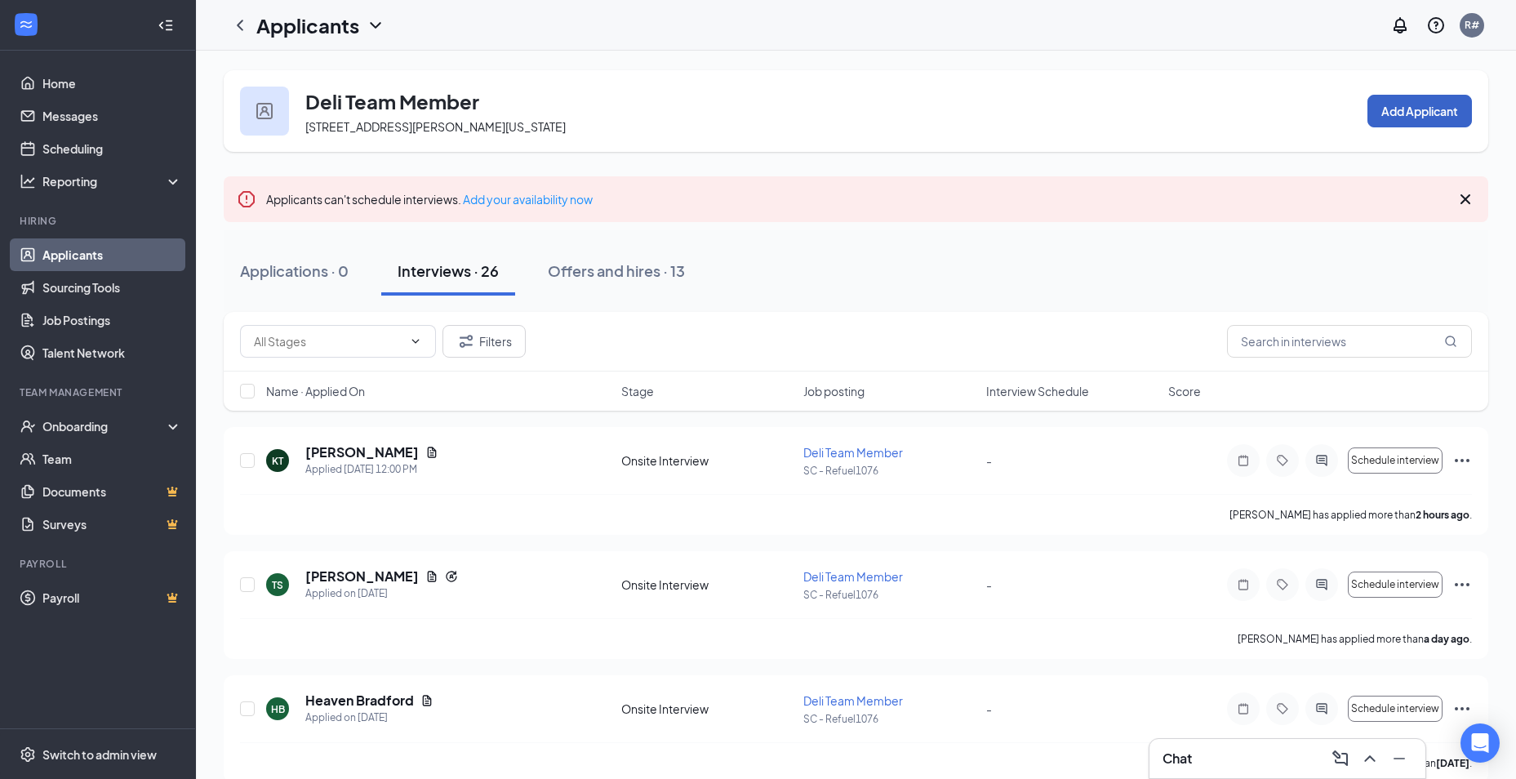
click at [1451, 112] on button "Add Applicant" at bounding box center [1419, 111] width 104 height 33
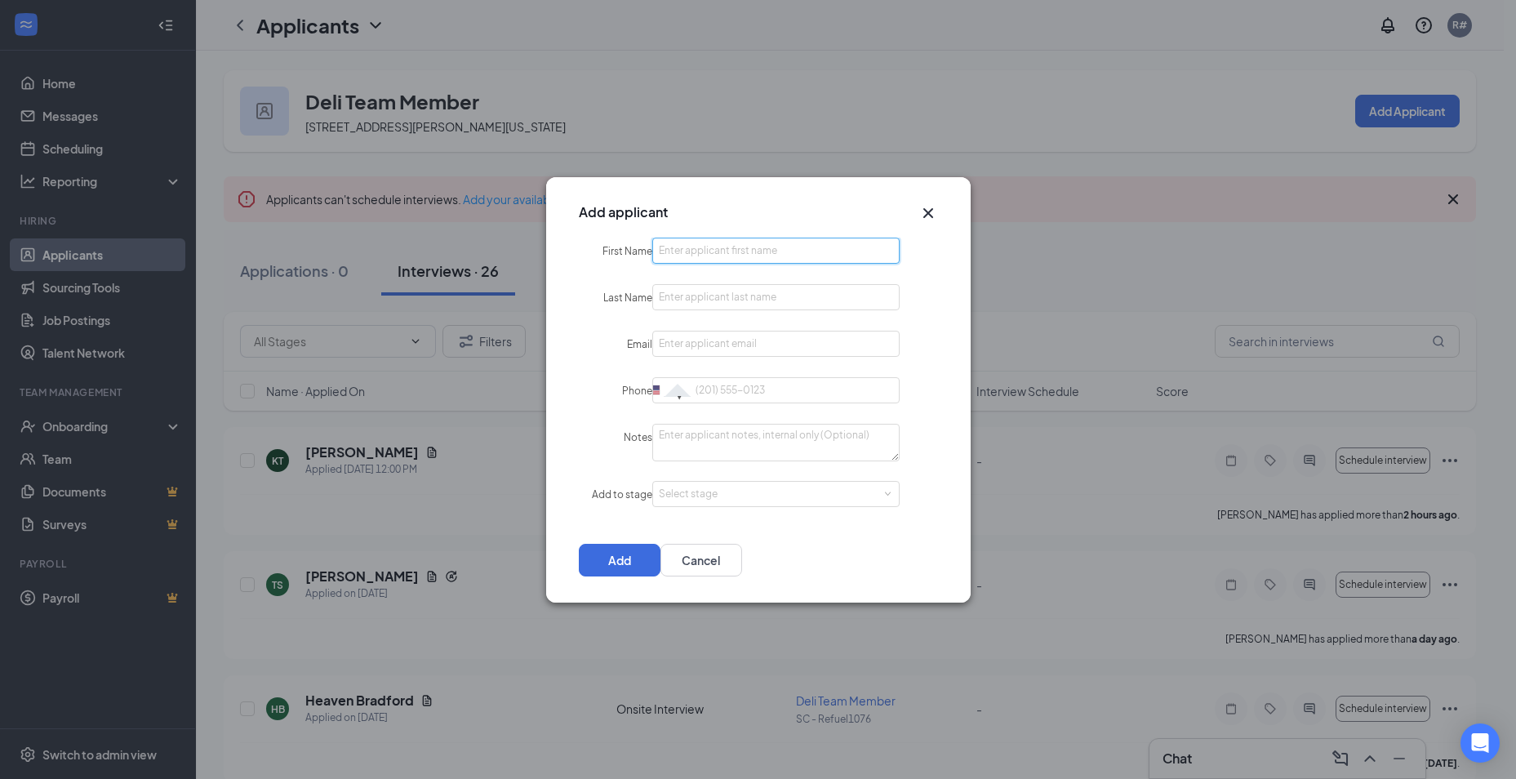
click at [718, 249] on input "First Name" at bounding box center [775, 251] width 247 height 26
type input "[PERSON_NAME]"
type input "[GEOGRAPHIC_DATA]"
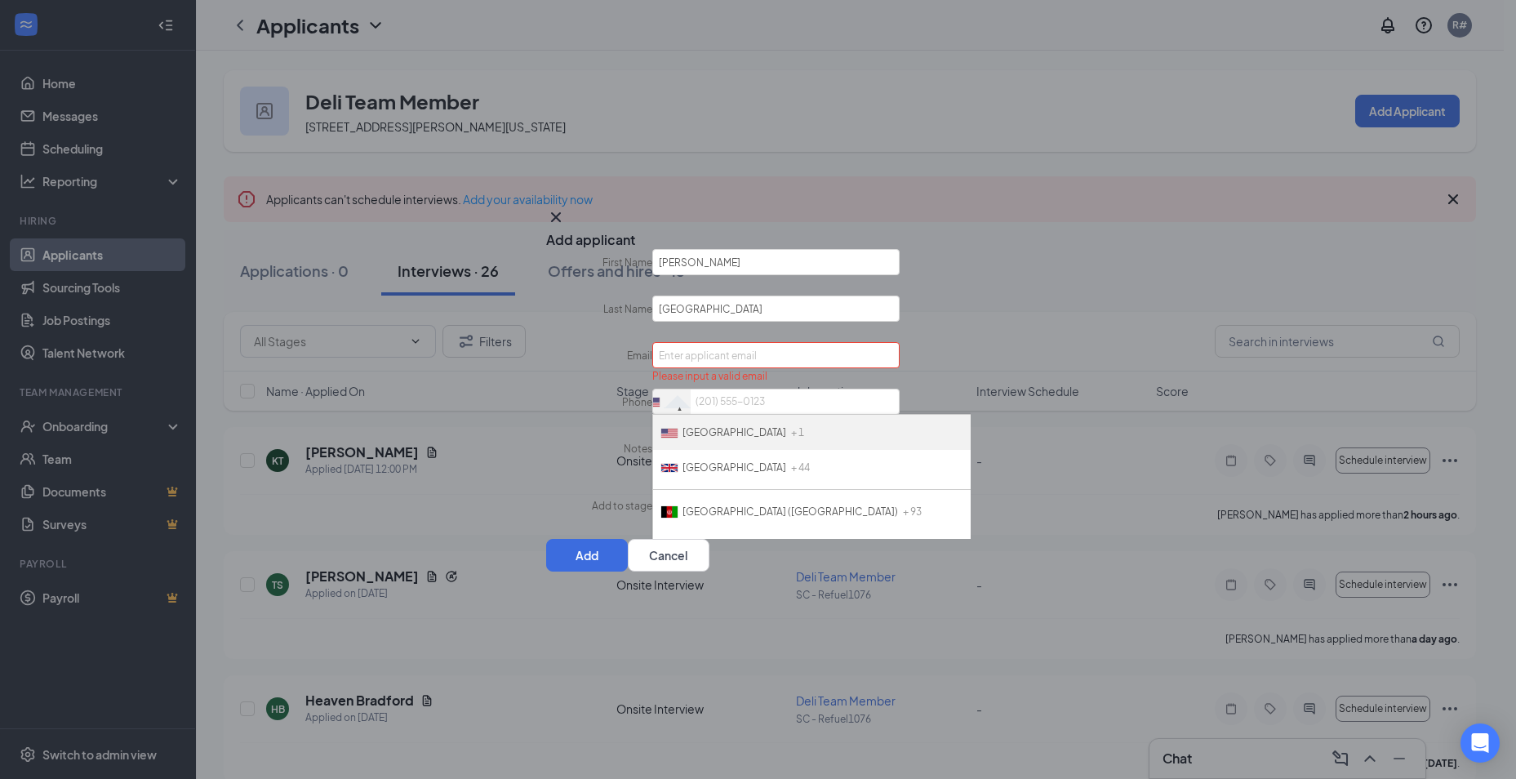
click at [728, 426] on span "[GEOGRAPHIC_DATA]" at bounding box center [734, 432] width 104 height 12
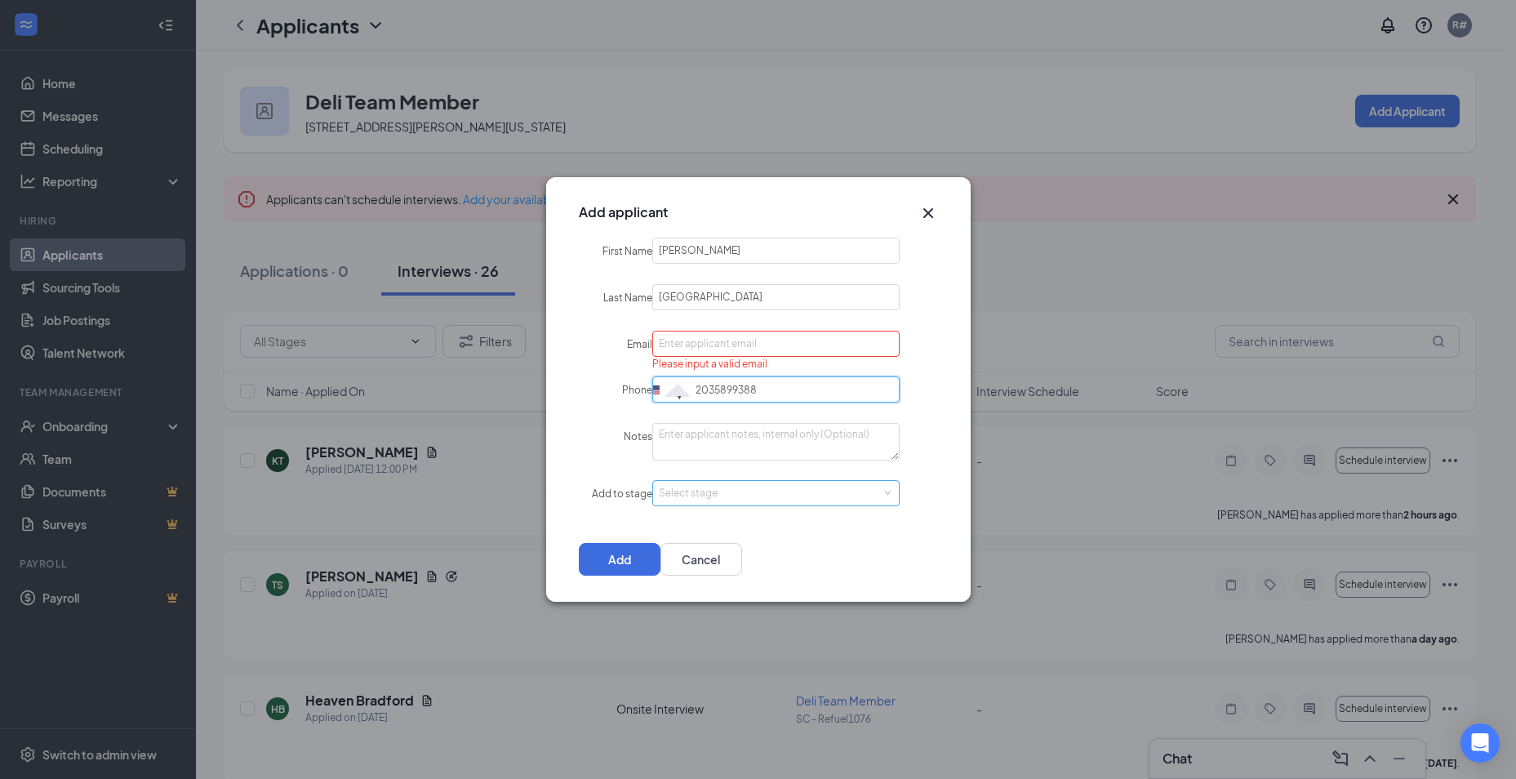
click at [782, 491] on div "Select stage" at bounding box center [772, 493] width 227 height 16
type input "2035899388"
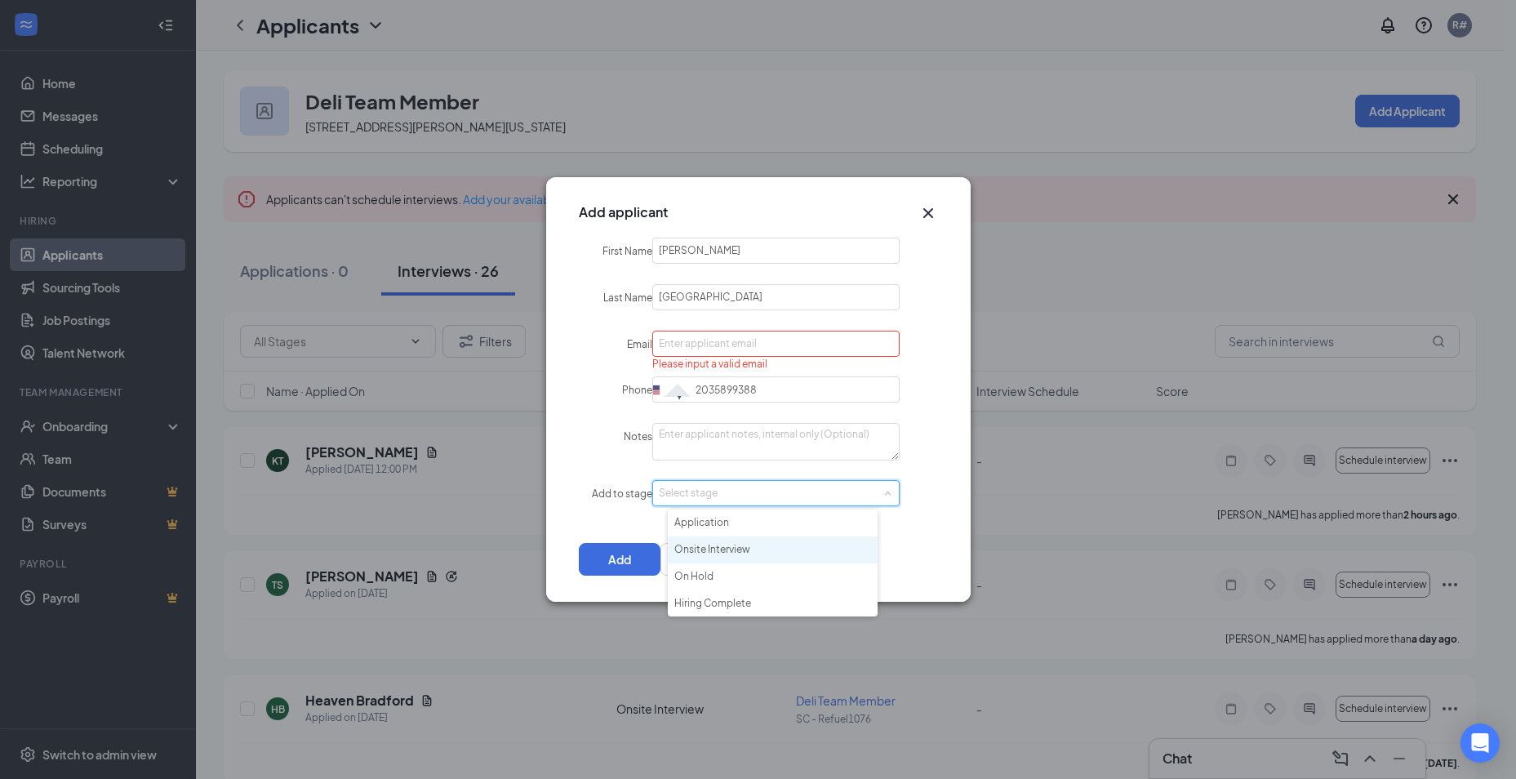
click at [735, 549] on li "Onsite Interview" at bounding box center [773, 549] width 210 height 27
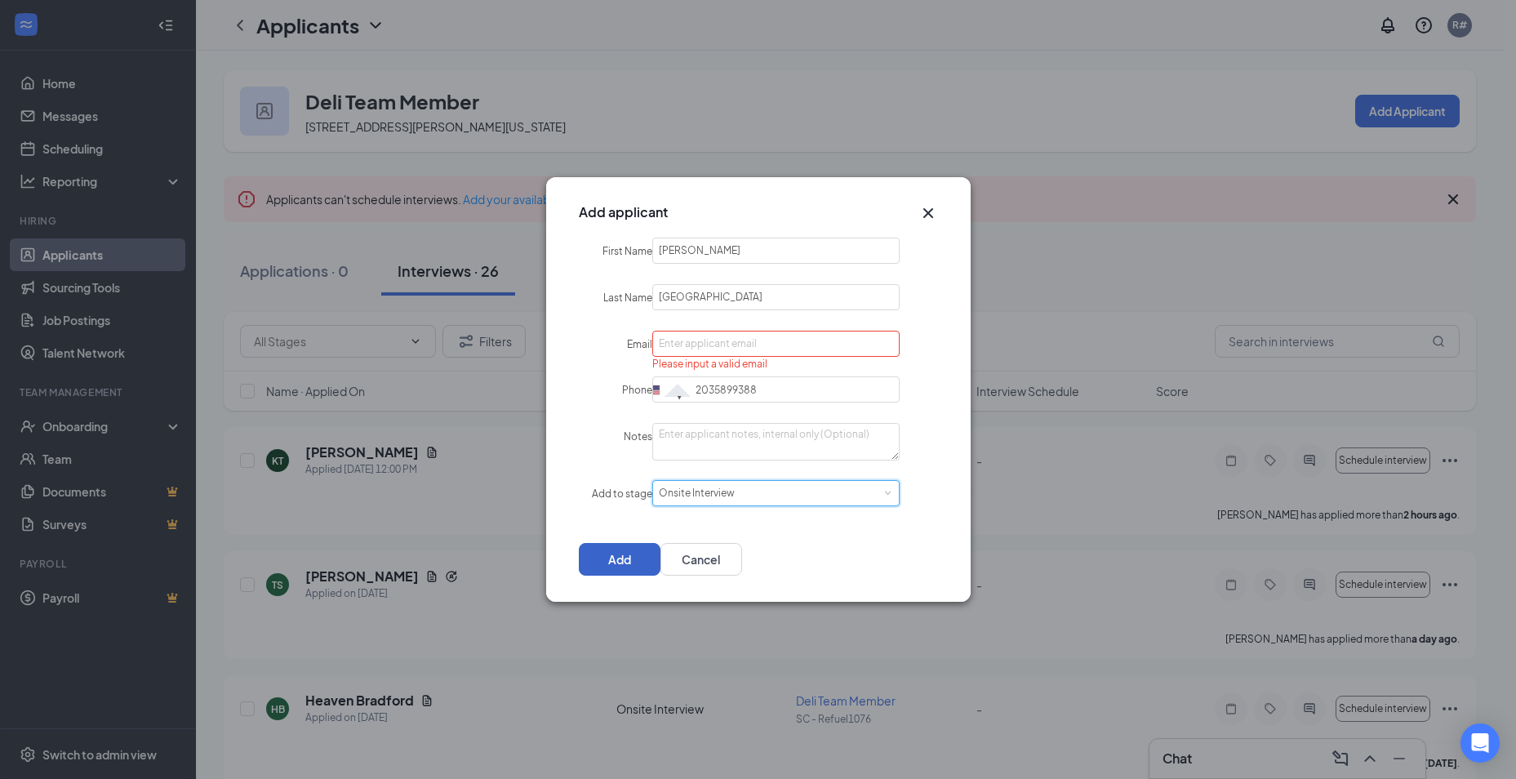
click at [660, 552] on button "Add" at bounding box center [620, 559] width 82 height 33
click at [717, 345] on input "Email" at bounding box center [775, 344] width 247 height 26
click at [931, 212] on icon "Cross" at bounding box center [928, 213] width 20 height 20
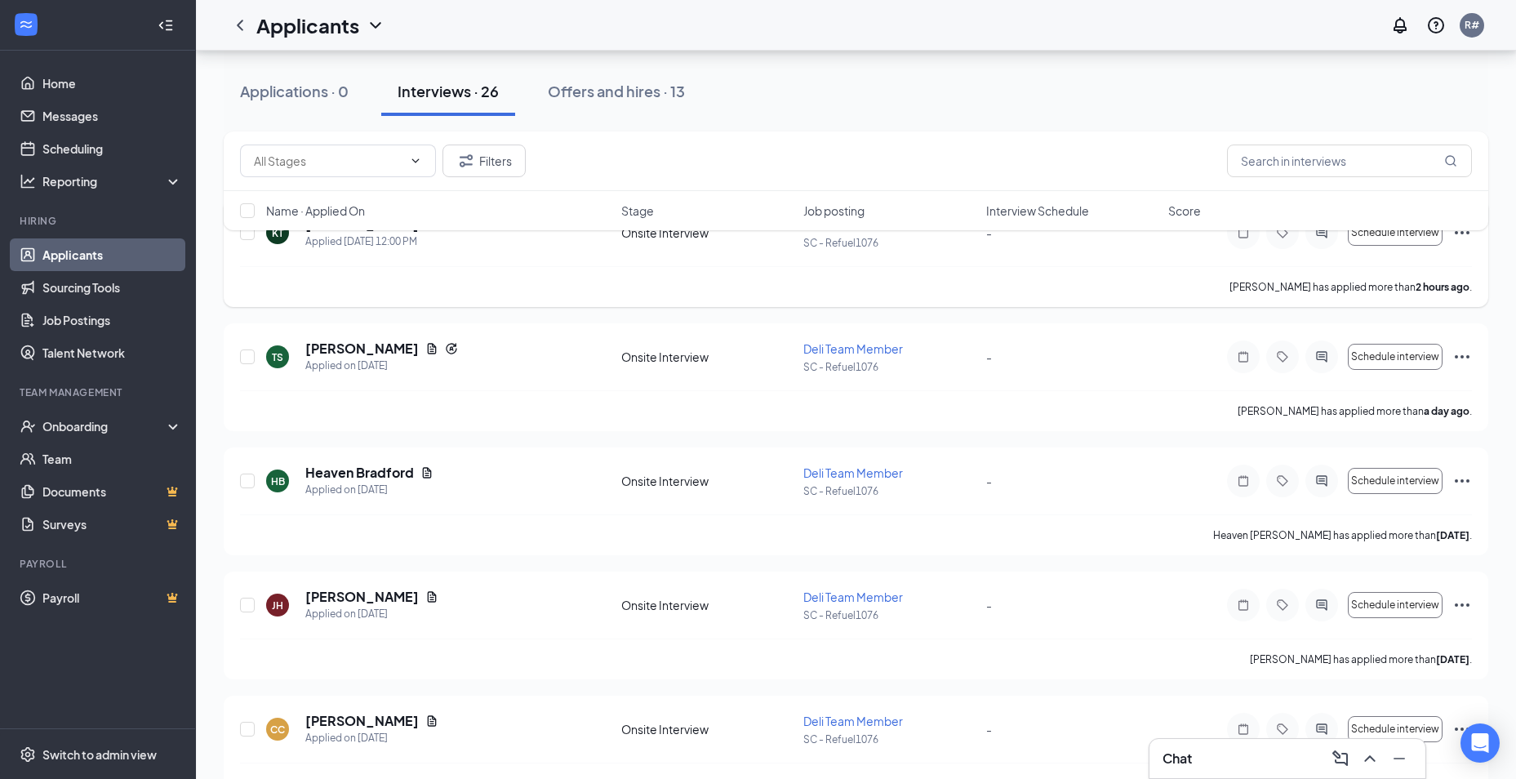
scroll to position [245, 0]
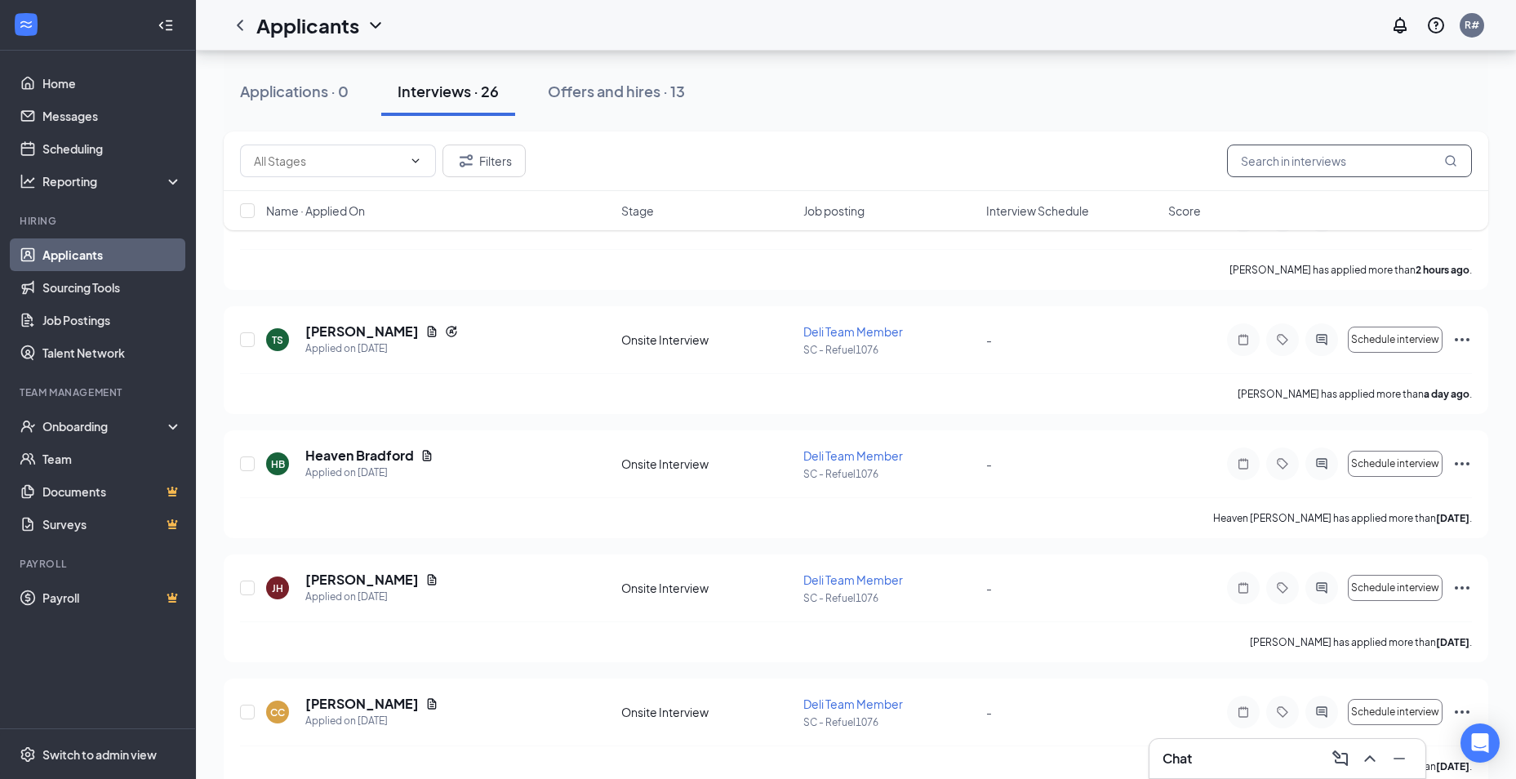
click at [1376, 164] on input "text" at bounding box center [1349, 160] width 245 height 33
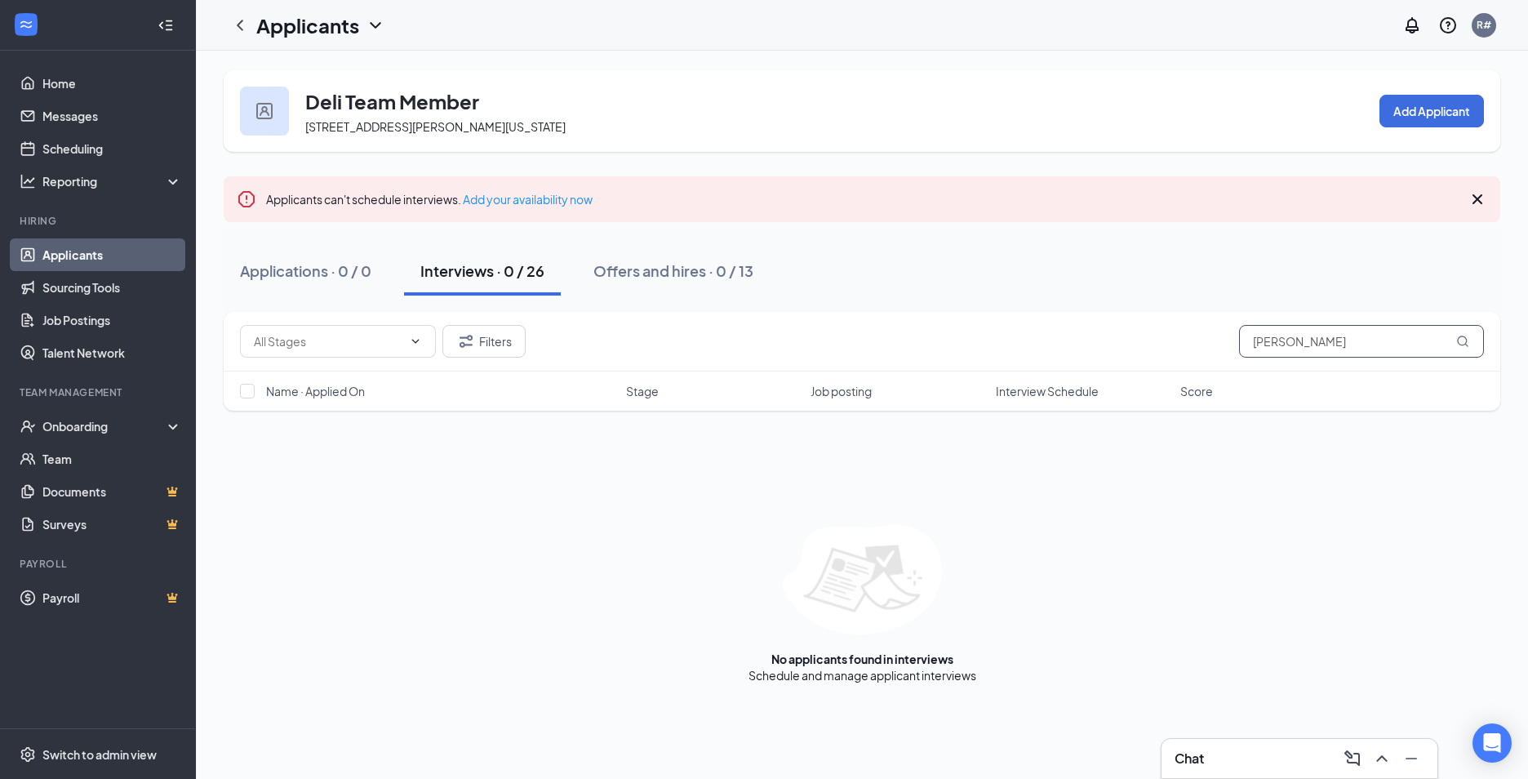
type input "[PERSON_NAME]"
click at [1464, 340] on icon "MagnifyingGlass" at bounding box center [1462, 341] width 13 height 13
click at [744, 270] on div "Offers and hires · 0 / 13" at bounding box center [673, 270] width 160 height 20
click at [469, 271] on div "Interviews · 0 / 26" at bounding box center [482, 270] width 124 height 20
click at [500, 266] on div "Interviews · 0 / 26" at bounding box center [482, 270] width 124 height 20
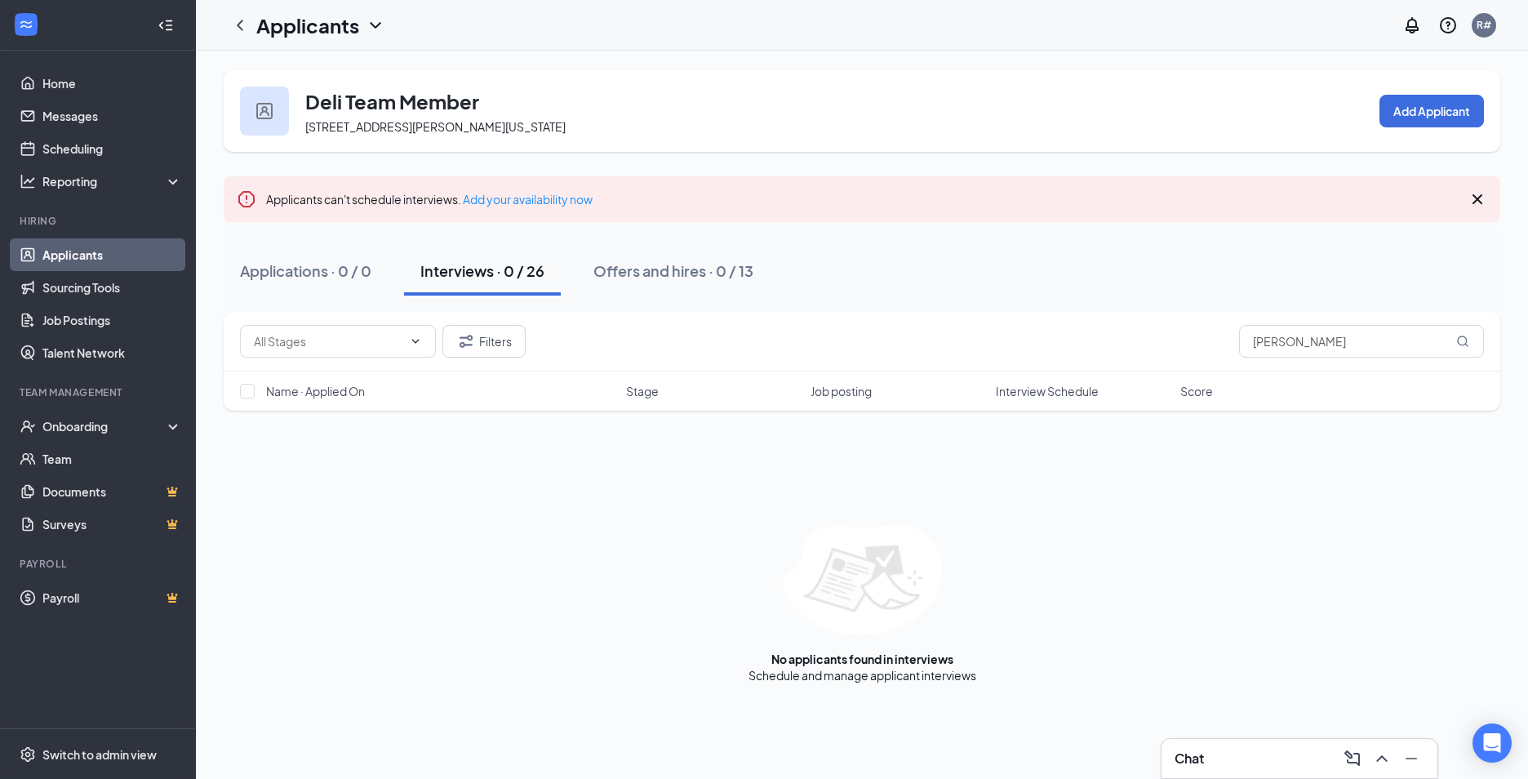
click at [445, 275] on div "Interviews · 0 / 26" at bounding box center [482, 270] width 124 height 20
click at [1480, 202] on icon "Cross" at bounding box center [1478, 199] width 10 height 10
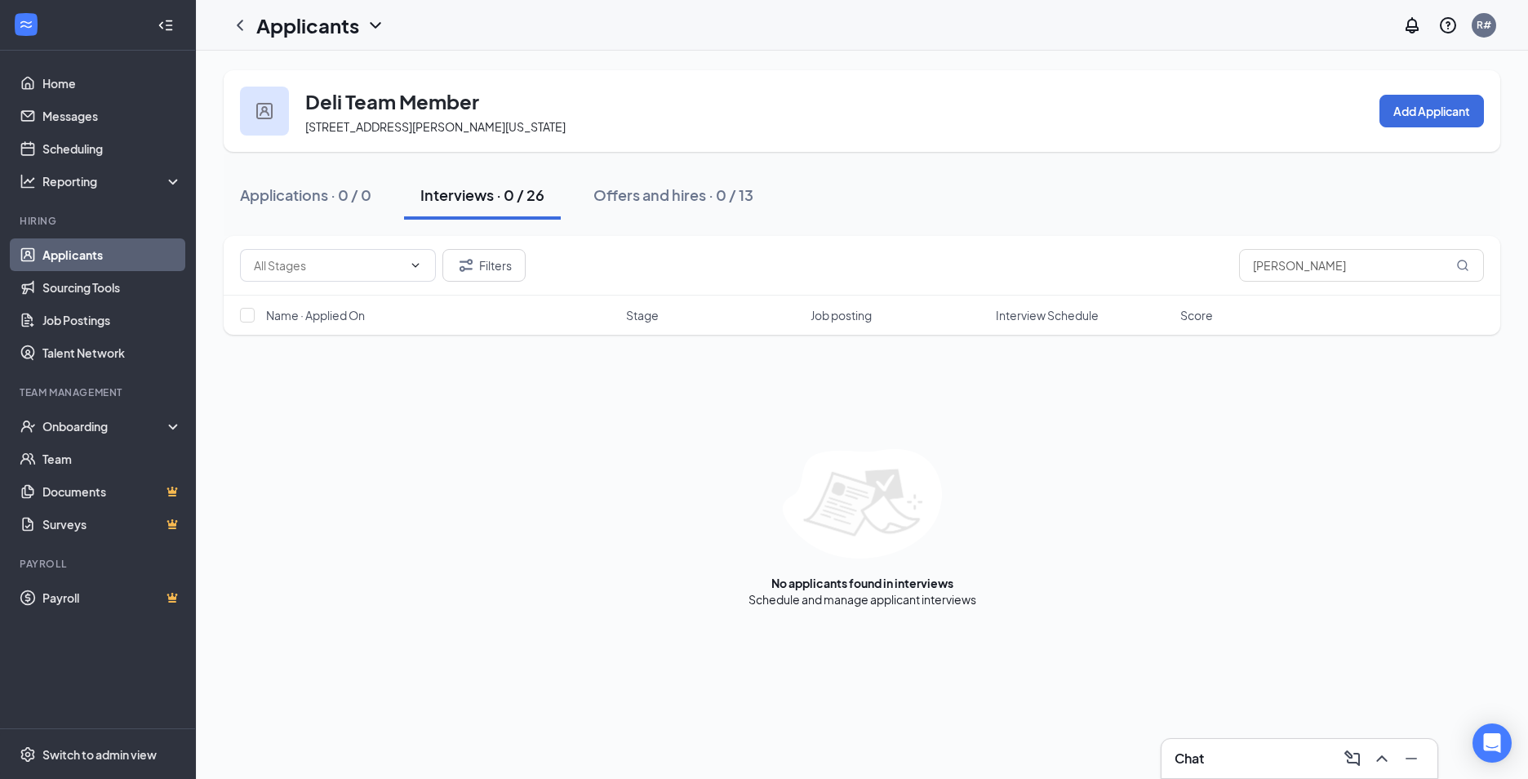
click at [474, 198] on div "Interviews · 0 / 26" at bounding box center [482, 194] width 124 height 20
click at [70, 292] on link "Sourcing Tools" at bounding box center [112, 287] width 140 height 33
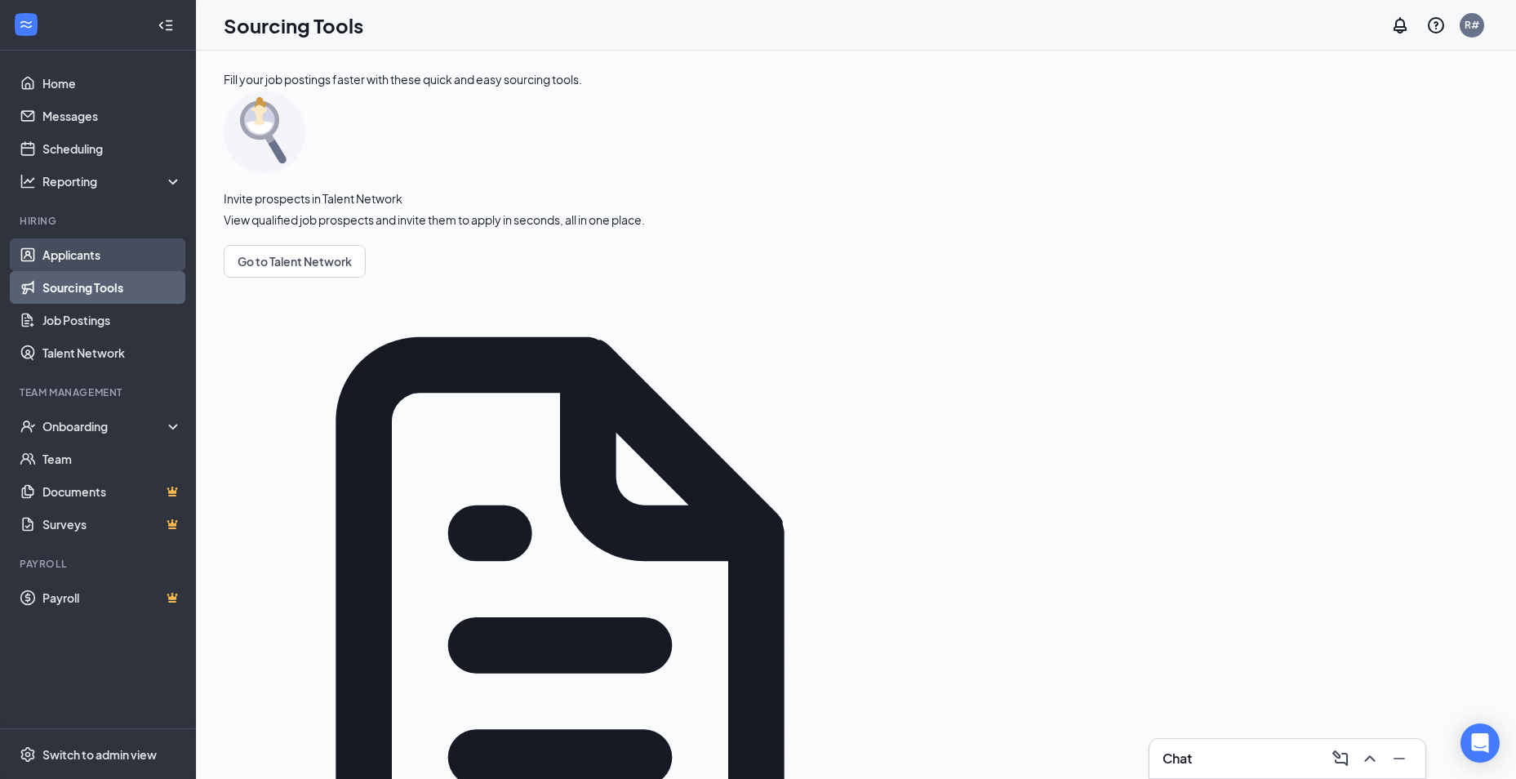
click at [90, 255] on link "Applicants" at bounding box center [112, 254] width 140 height 33
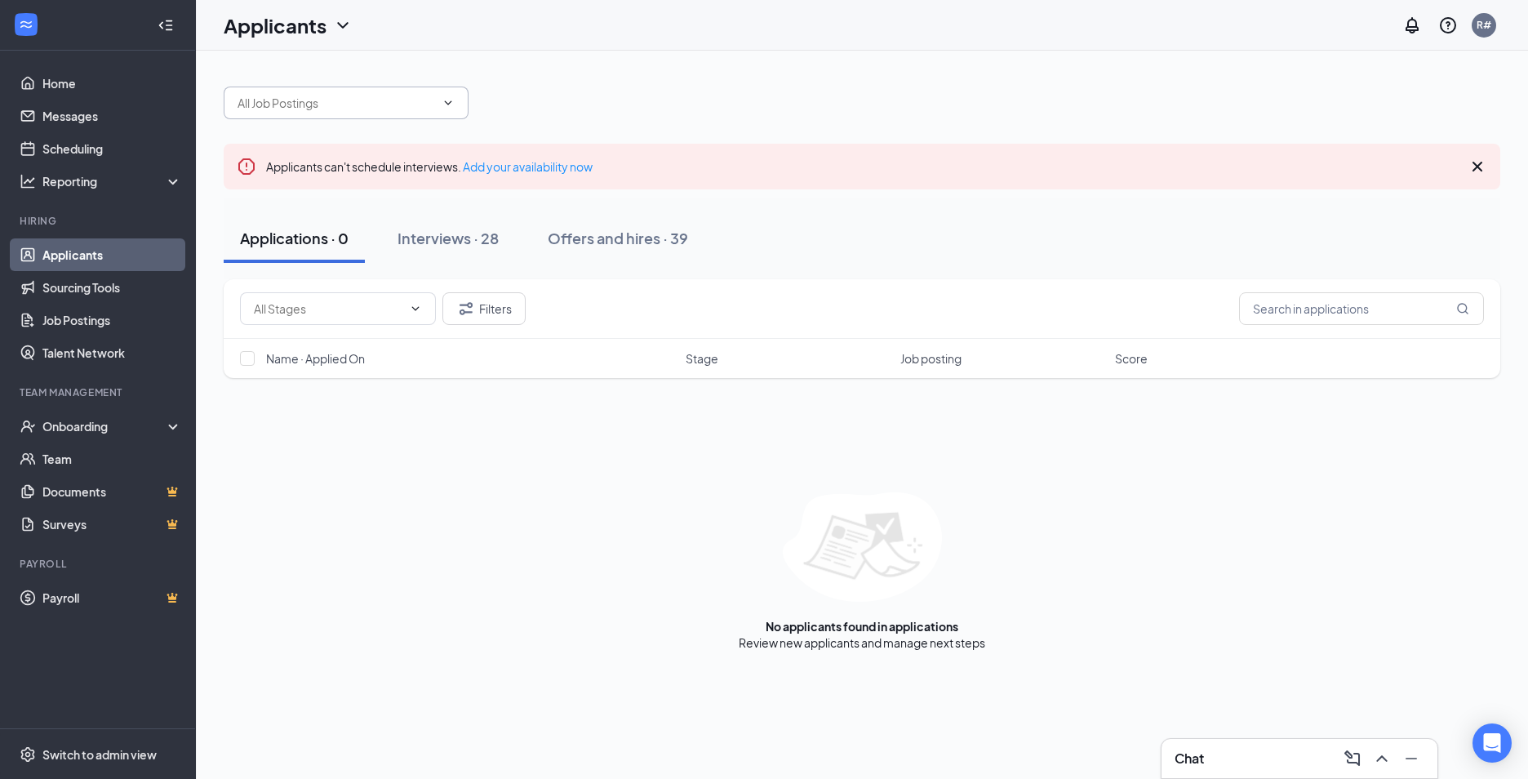
click at [425, 101] on input "text" at bounding box center [337, 103] width 198 height 18
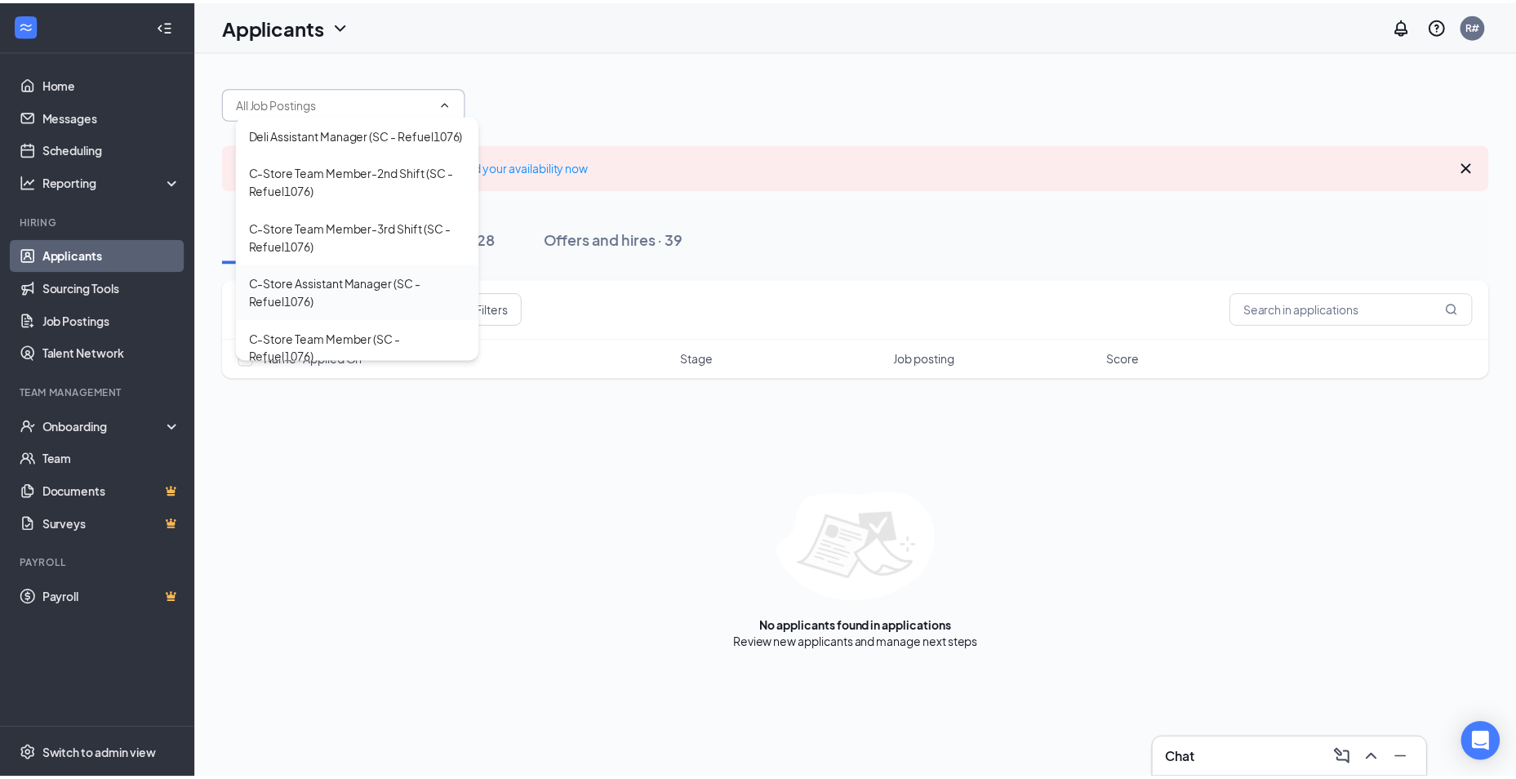
scroll to position [70, 0]
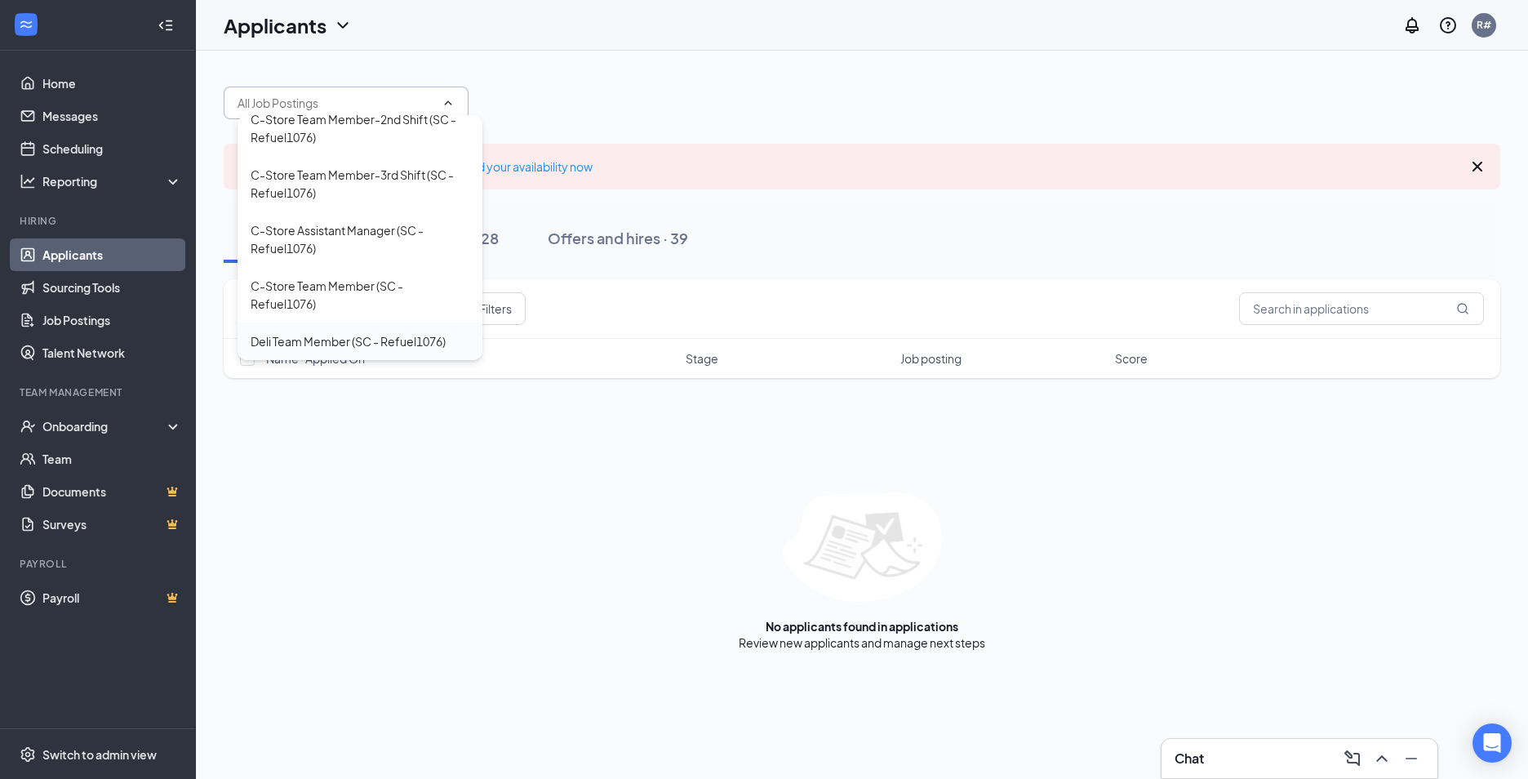
click at [342, 345] on div "Deli Team Member (SC - Refuel1076)" at bounding box center [348, 341] width 195 height 18
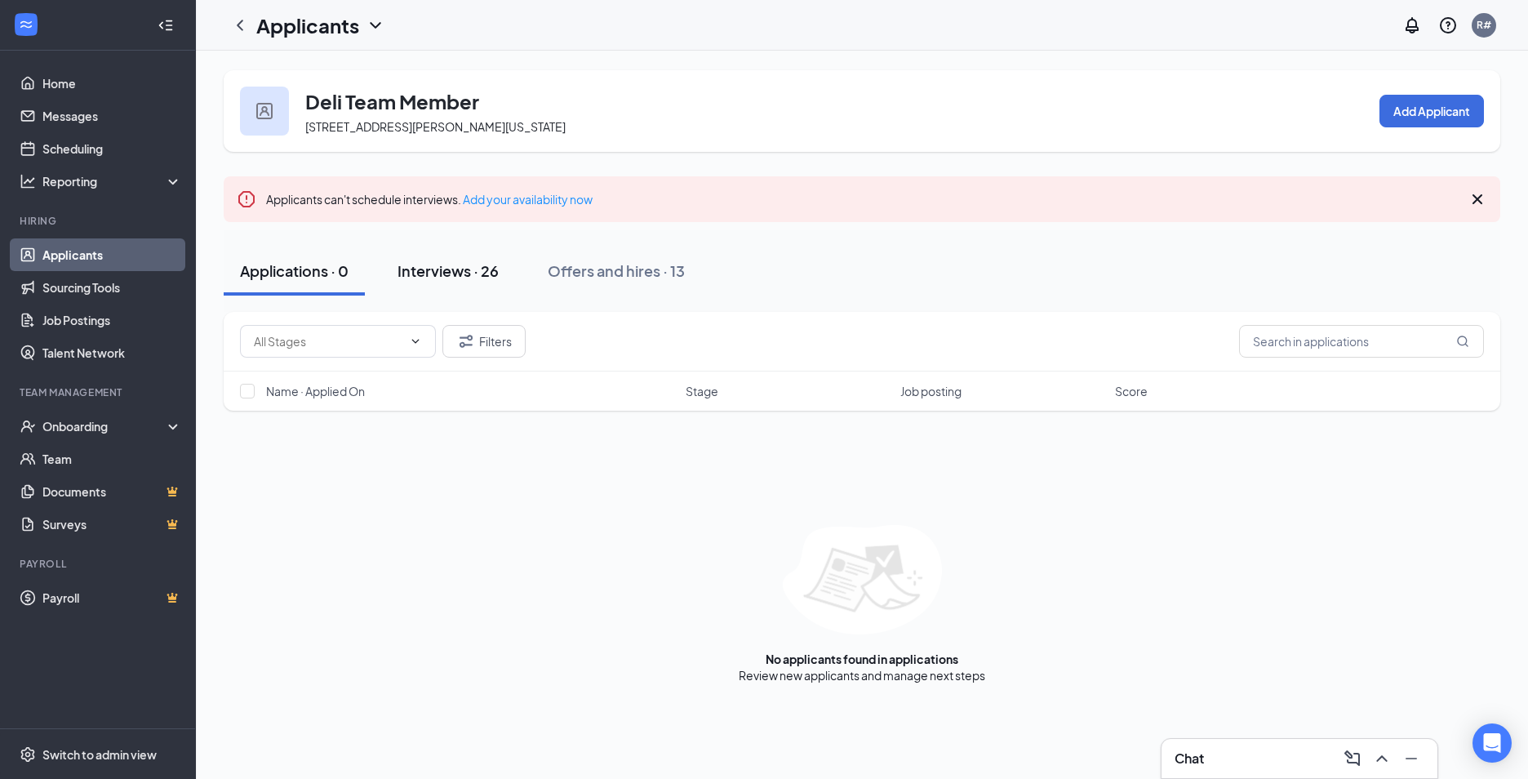
click at [455, 276] on div "Interviews · 26" at bounding box center [448, 270] width 101 height 20
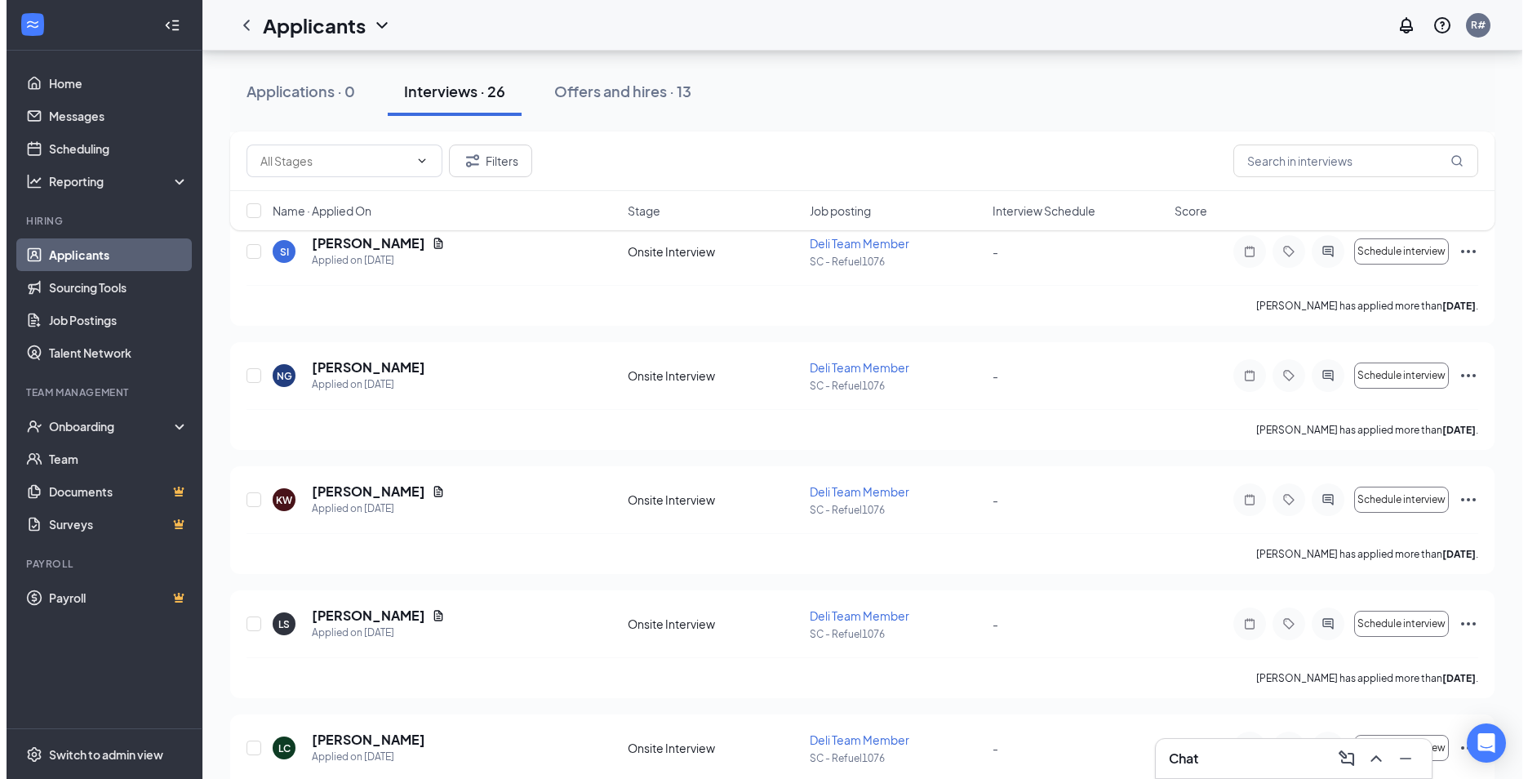
scroll to position [1061, 0]
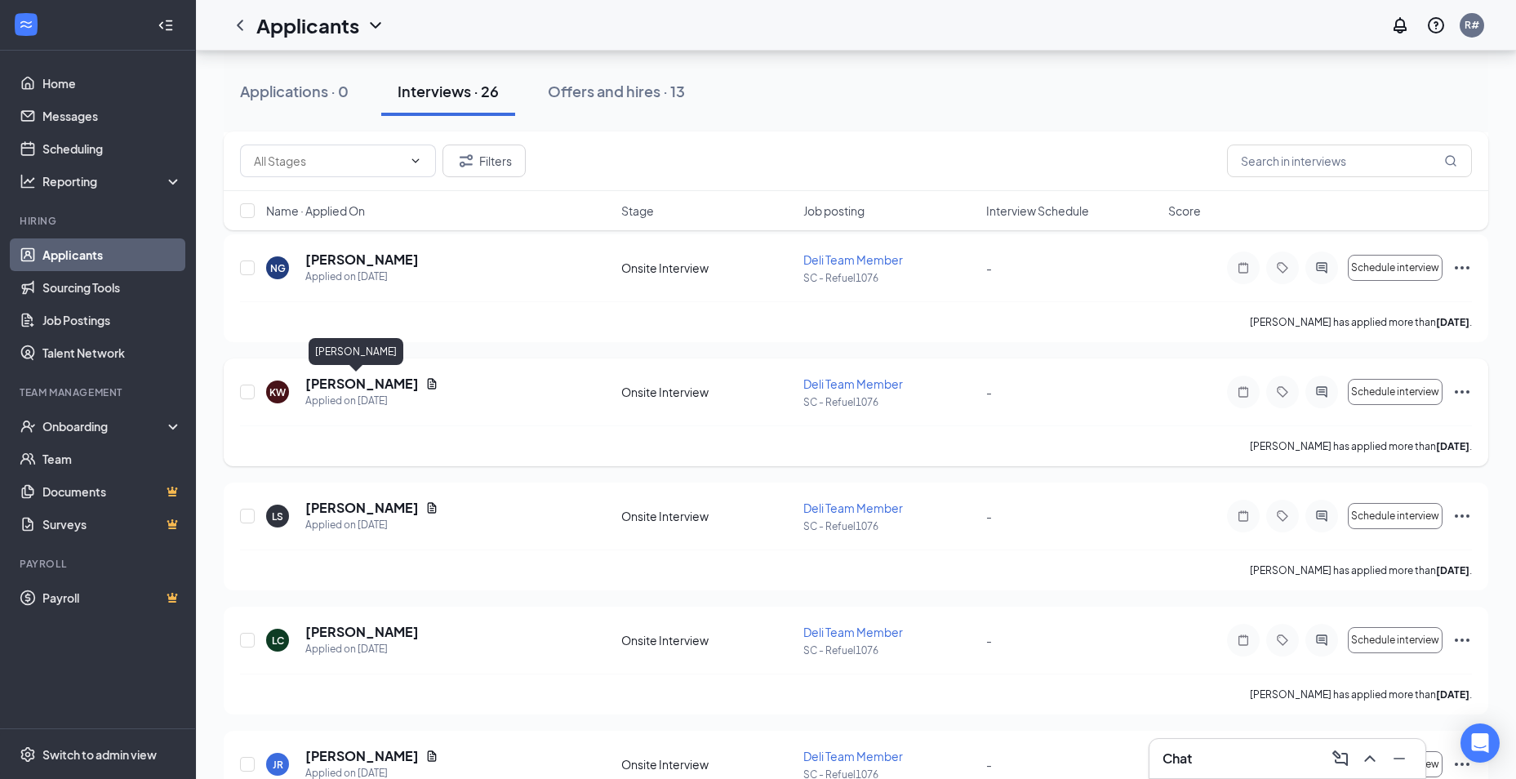
click at [367, 391] on h5 "[PERSON_NAME]" at bounding box center [361, 384] width 113 height 18
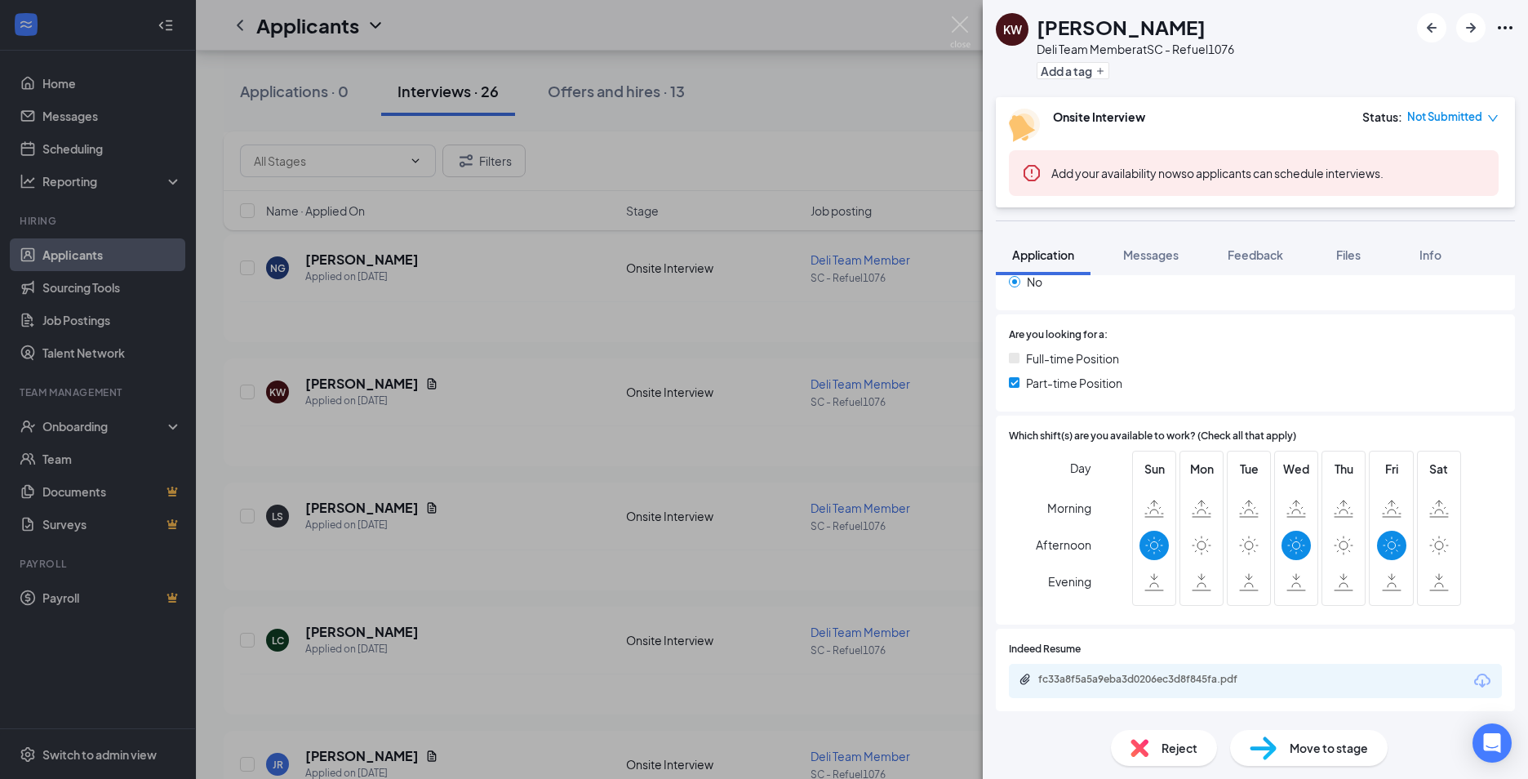
scroll to position [408, 0]
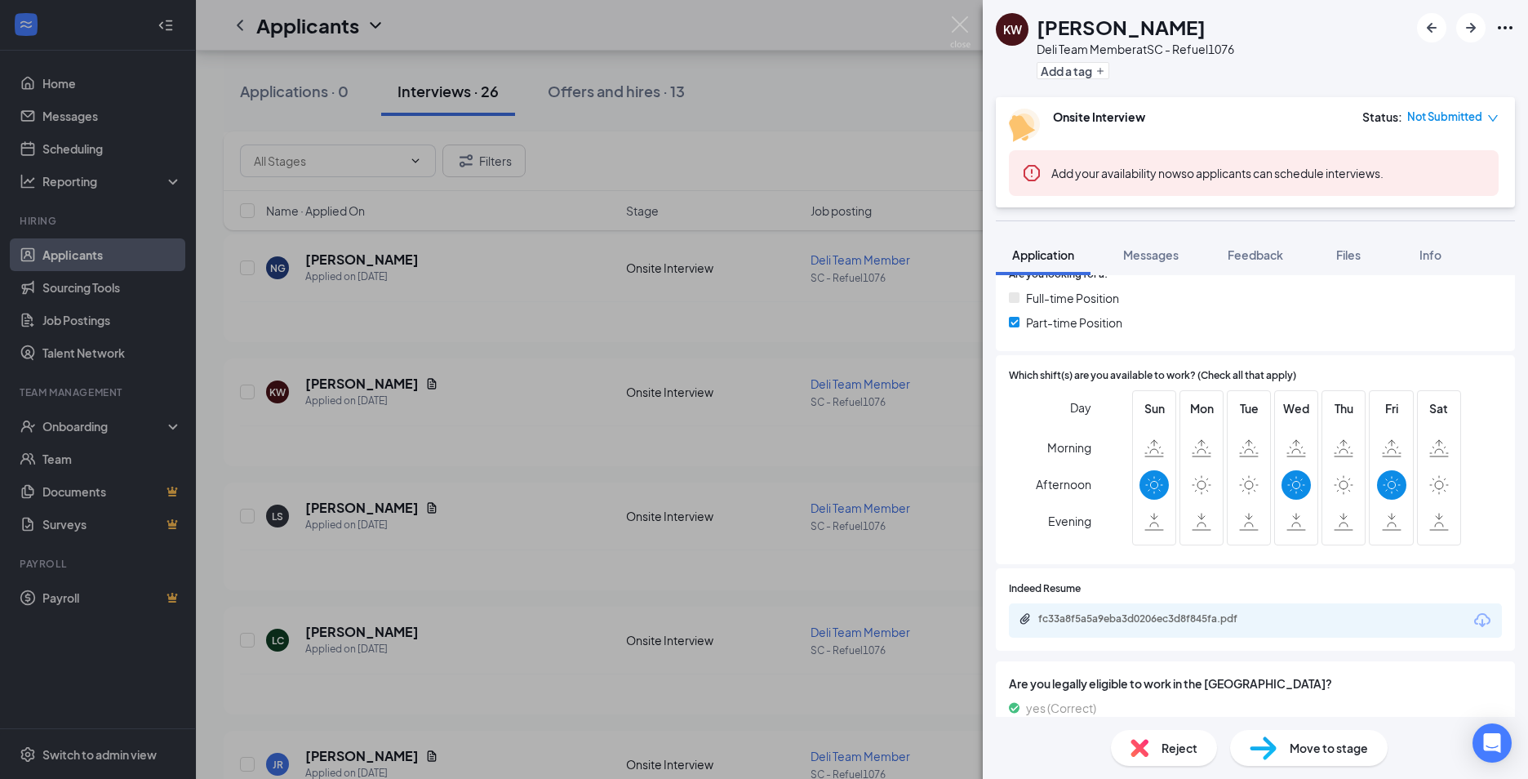
click at [1021, 234] on button "Application" at bounding box center [1043, 254] width 95 height 41
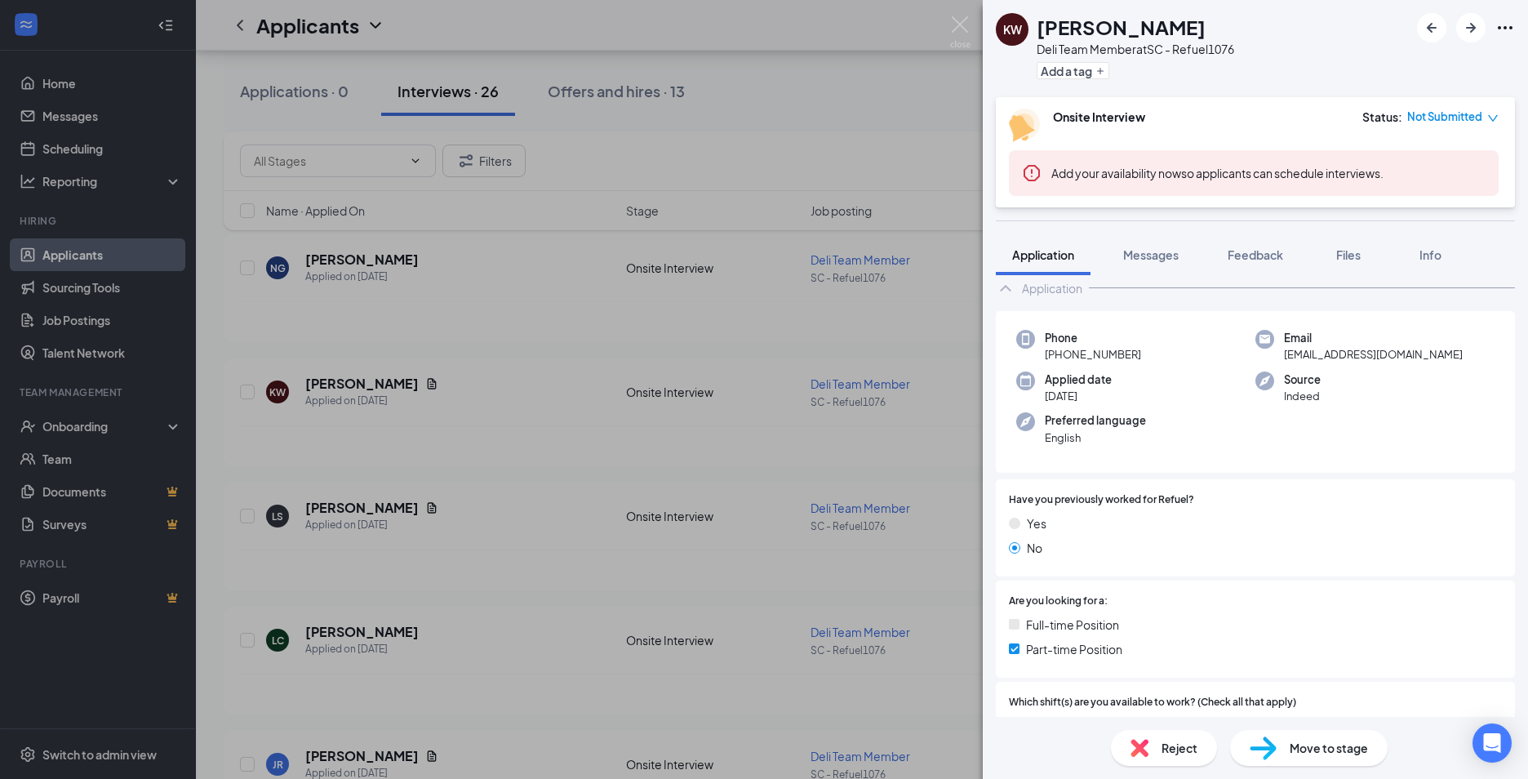
scroll to position [0, 0]
